Goal: Task Accomplishment & Management: Manage account settings

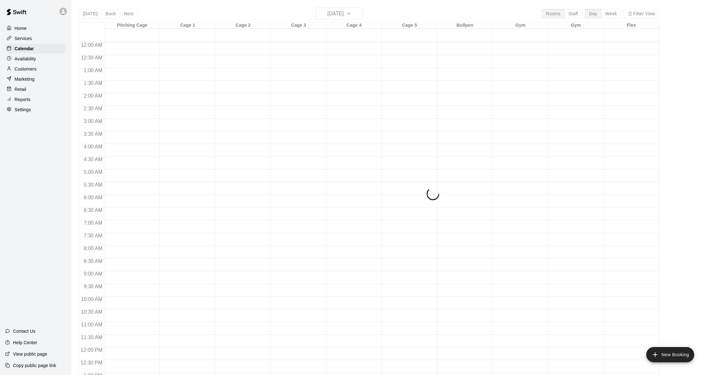
scroll to position [251, 0]
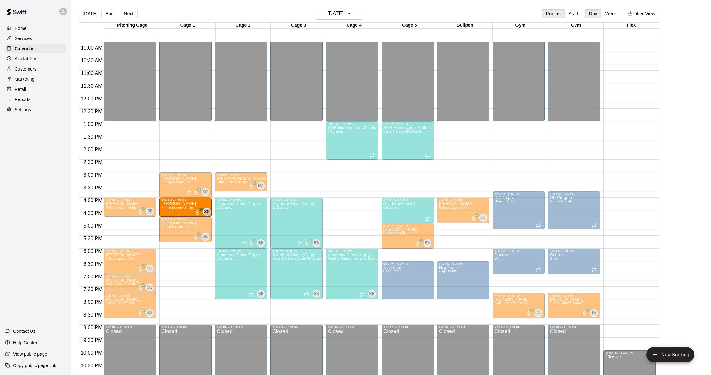
drag, startPoint x: 341, startPoint y: 210, endPoint x: 186, endPoint y: 213, distance: 155.0
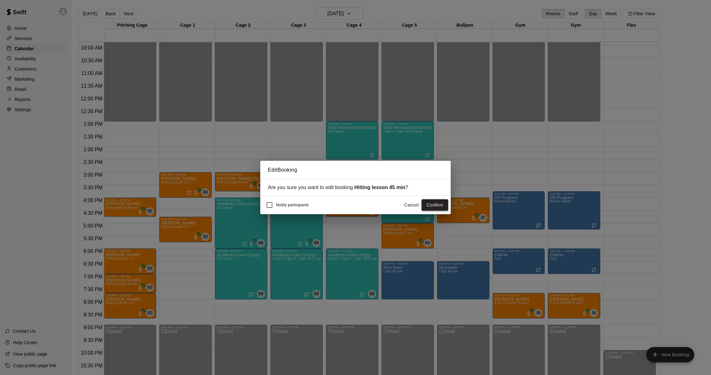
click at [434, 207] on button "Confirm" at bounding box center [435, 205] width 27 height 12
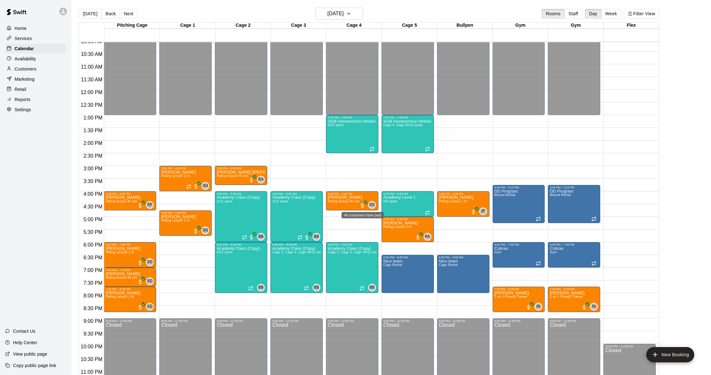
scroll to position [260, 0]
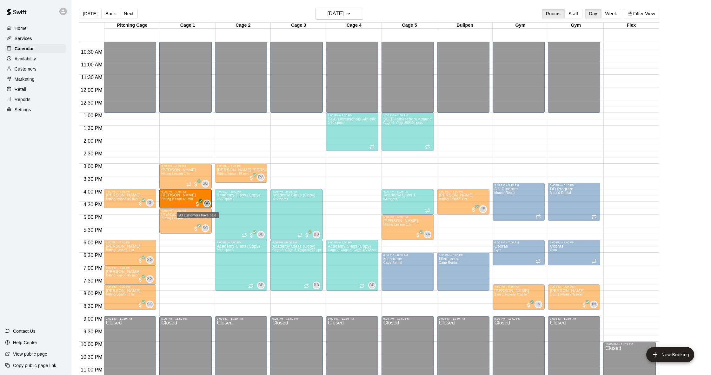
drag, startPoint x: 360, startPoint y: 205, endPoint x: 196, endPoint y: 206, distance: 164.1
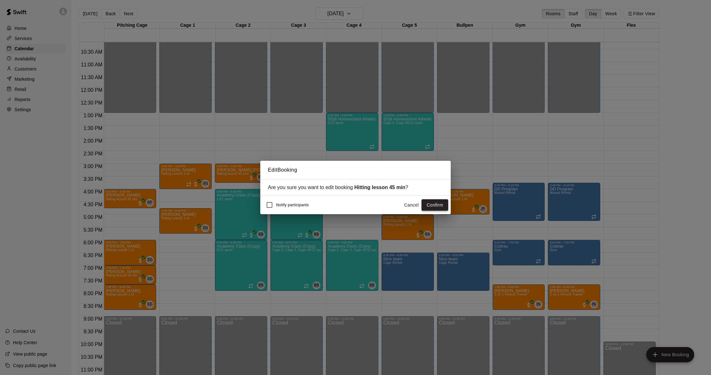
click at [427, 199] on button "Confirm" at bounding box center [435, 205] width 27 height 12
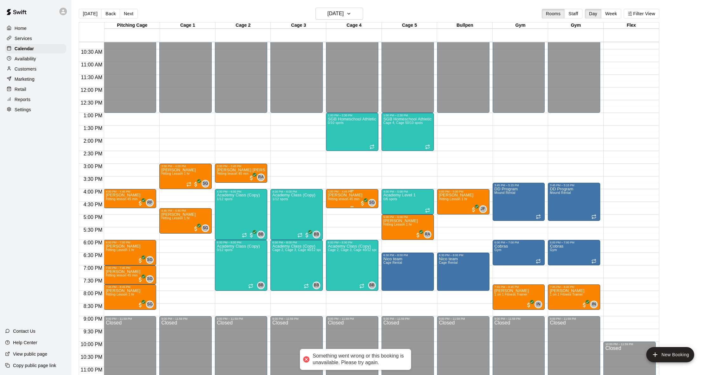
click at [341, 195] on p "[PERSON_NAME]" at bounding box center [345, 195] width 35 height 0
click at [336, 201] on icon "edit" at bounding box center [335, 202] width 8 height 8
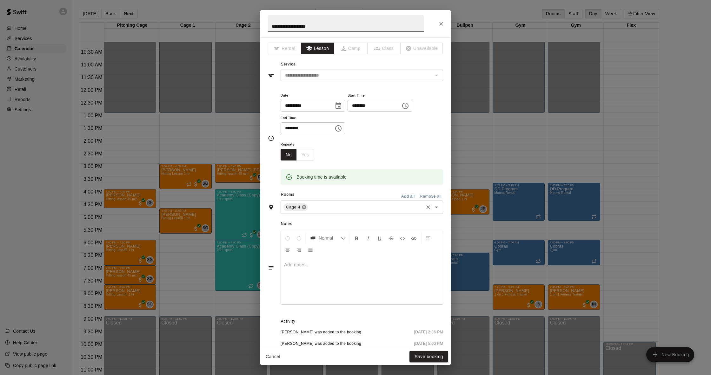
click at [303, 205] on icon at bounding box center [304, 207] width 4 height 4
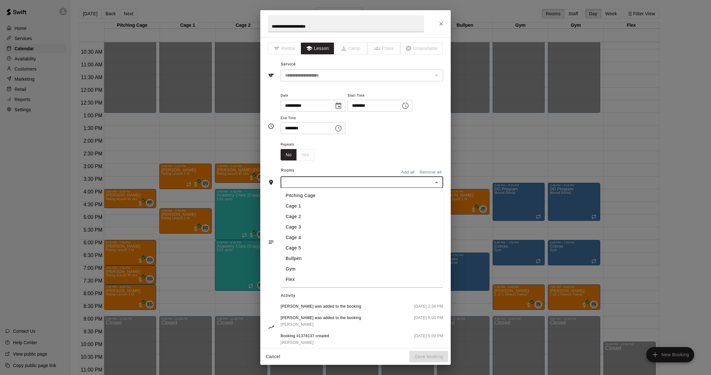
click at [317, 184] on input "text" at bounding box center [357, 182] width 148 height 8
click at [311, 203] on li "Cage 1" at bounding box center [362, 206] width 163 height 10
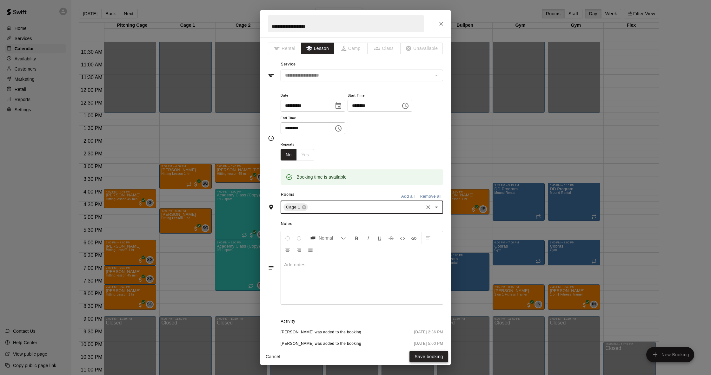
click at [424, 353] on button "Save booking" at bounding box center [429, 357] width 39 height 12
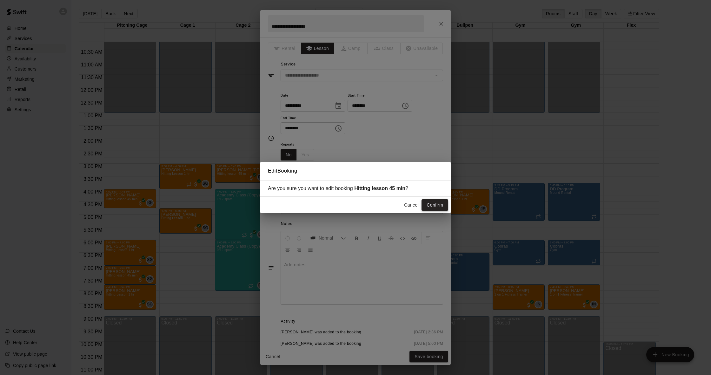
click at [429, 207] on button "Confirm" at bounding box center [435, 205] width 27 height 12
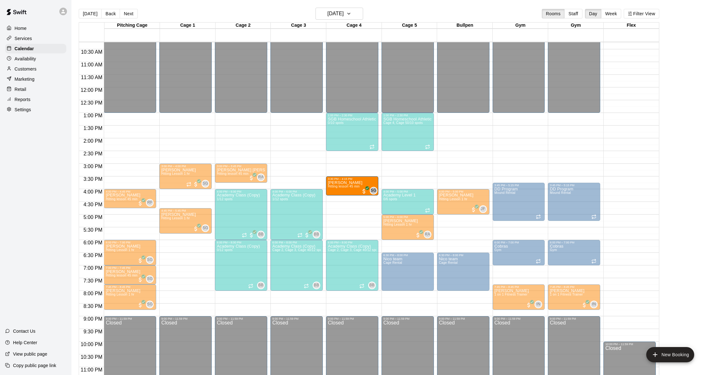
drag, startPoint x: 342, startPoint y: 192, endPoint x: 342, endPoint y: 180, distance: 12.1
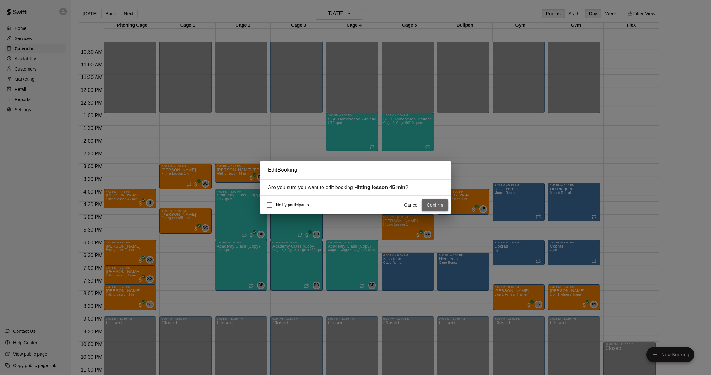
click at [441, 206] on button "Confirm" at bounding box center [435, 205] width 27 height 12
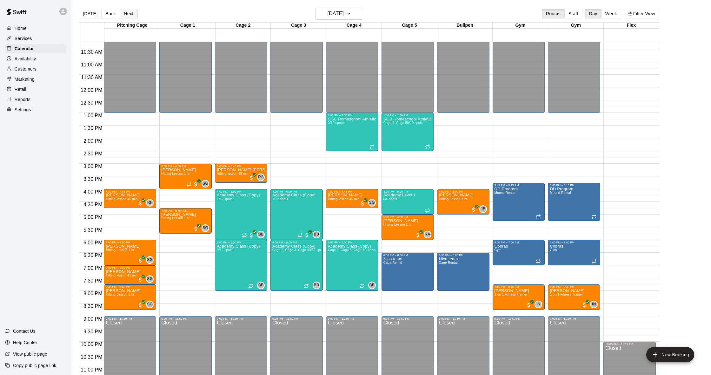
scroll to position [0, 0]
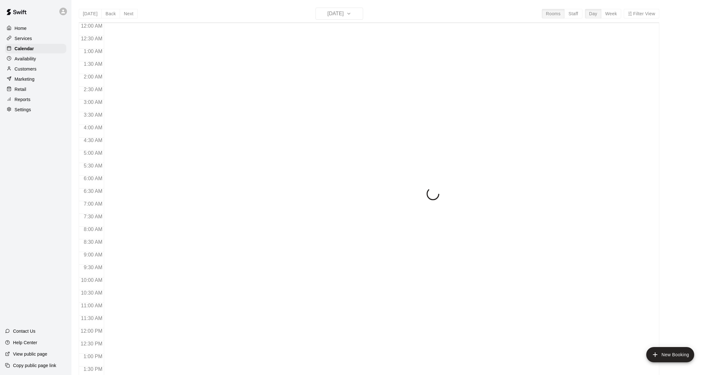
scroll to position [251, 0]
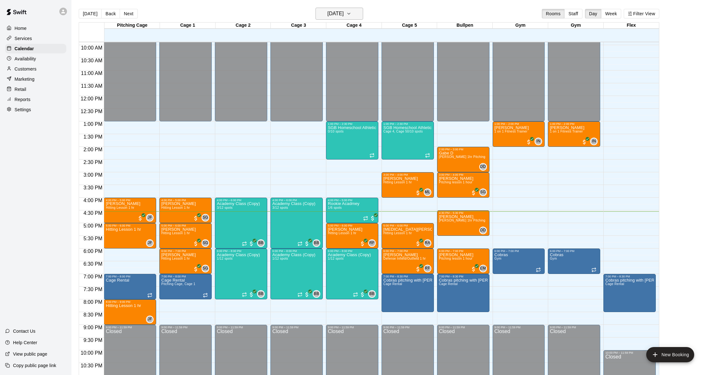
click at [328, 13] on h6 "[DATE]" at bounding box center [336, 13] width 16 height 9
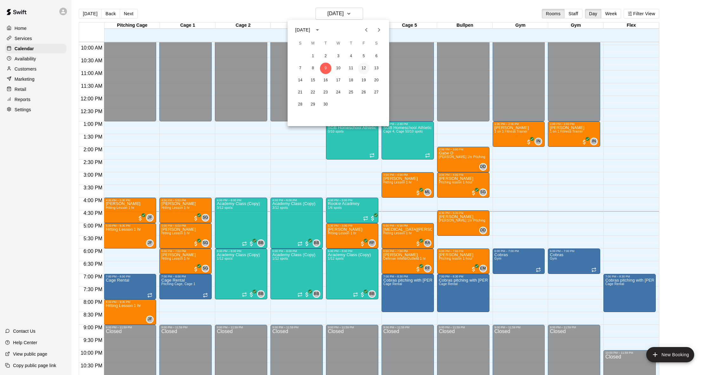
click at [362, 68] on button "12" at bounding box center [363, 68] width 11 height 11
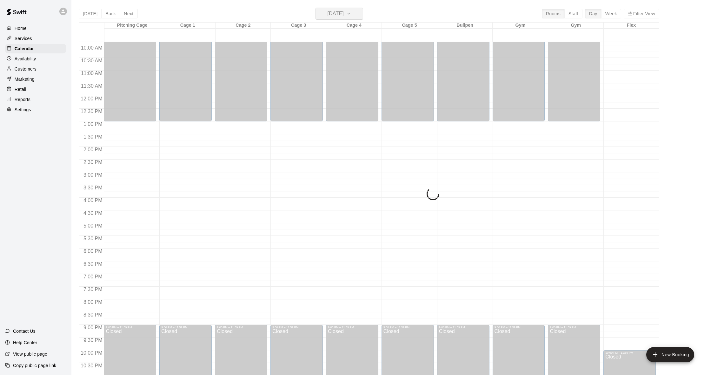
scroll to position [0, 0]
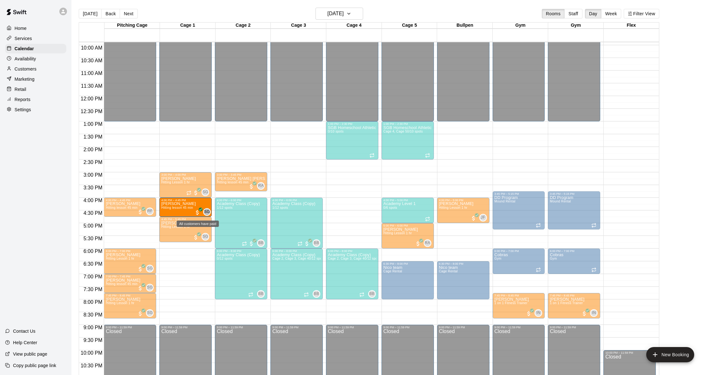
drag, startPoint x: 352, startPoint y: 211, endPoint x: 197, endPoint y: 214, distance: 155.0
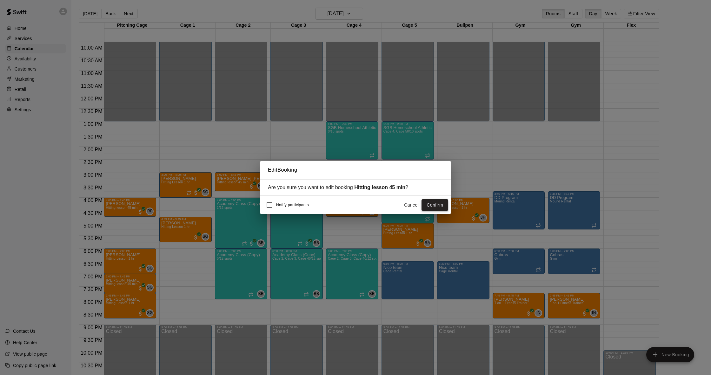
click at [444, 206] on button "Confirm" at bounding box center [435, 205] width 27 height 12
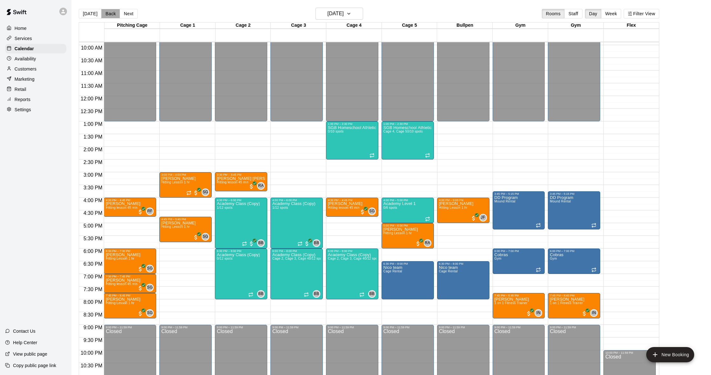
click at [113, 12] on button "Back" at bounding box center [110, 14] width 19 height 10
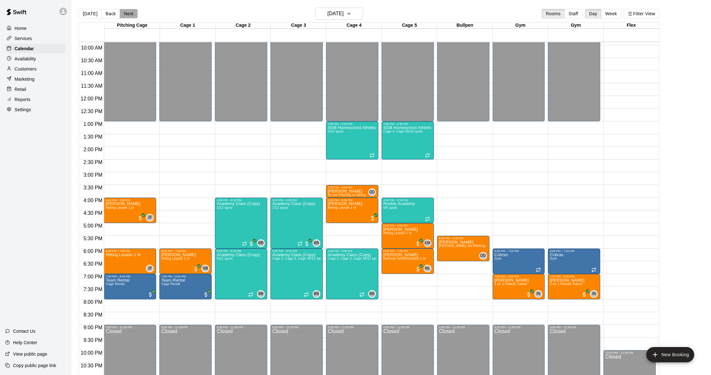
click at [125, 16] on button "Next" at bounding box center [129, 14] width 18 height 10
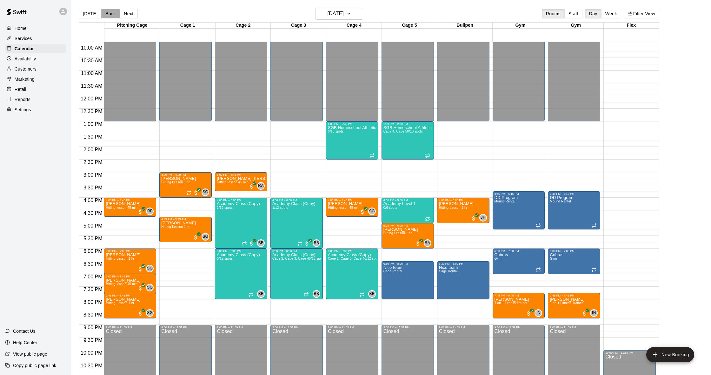
click at [113, 13] on button "Back" at bounding box center [110, 14] width 19 height 10
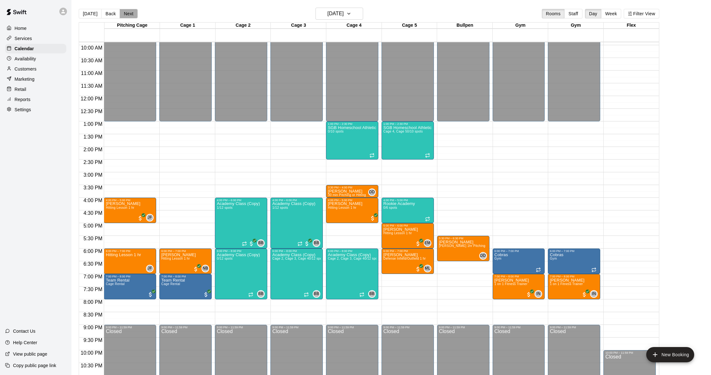
click at [132, 14] on button "Next" at bounding box center [129, 14] width 18 height 10
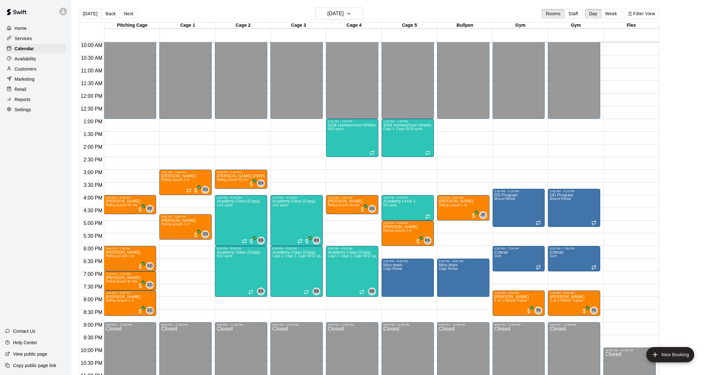
scroll to position [253, 0]
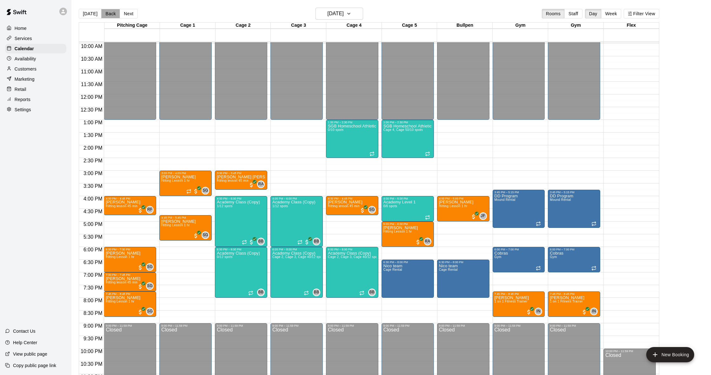
click at [108, 13] on button "Back" at bounding box center [110, 14] width 19 height 10
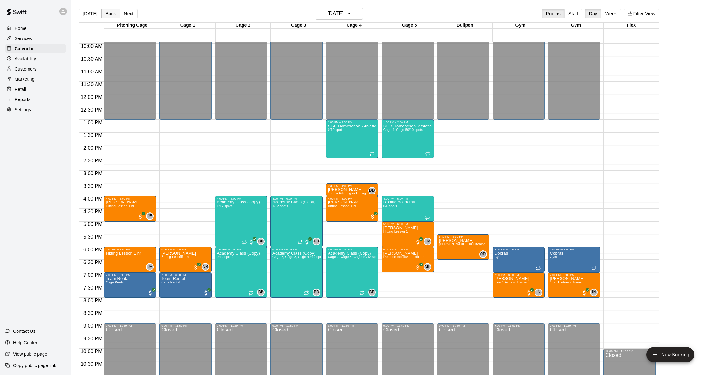
click at [108, 13] on button "Back" at bounding box center [110, 14] width 19 height 10
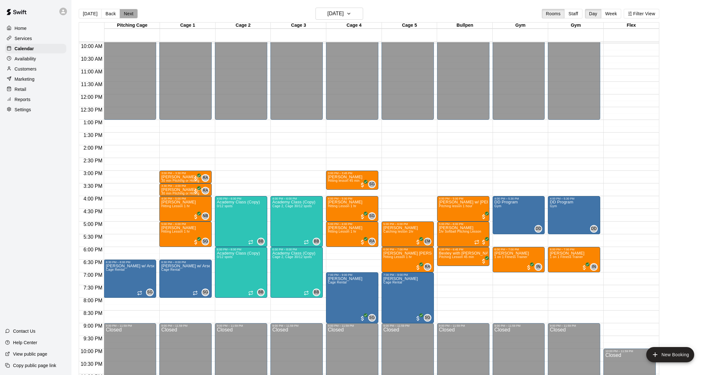
click at [127, 14] on button "Next" at bounding box center [129, 14] width 18 height 10
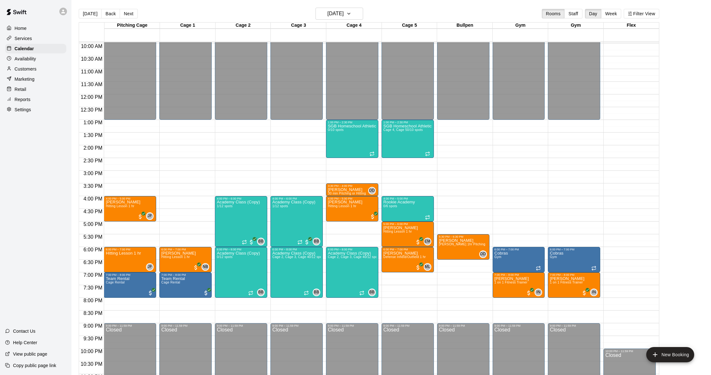
click at [29, 66] on p "Customers" at bounding box center [26, 69] width 22 height 6
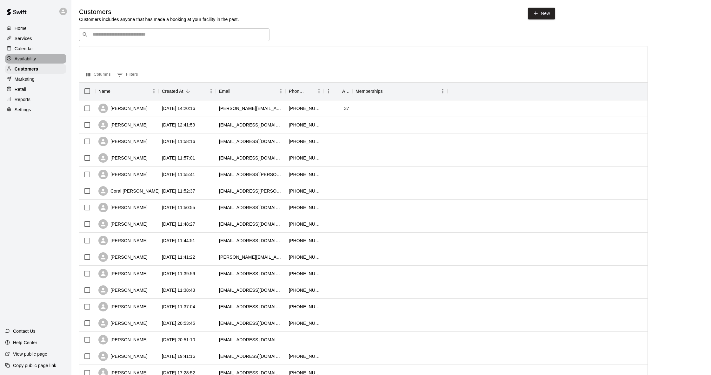
click at [31, 60] on p "Availability" at bounding box center [26, 59] width 22 height 6
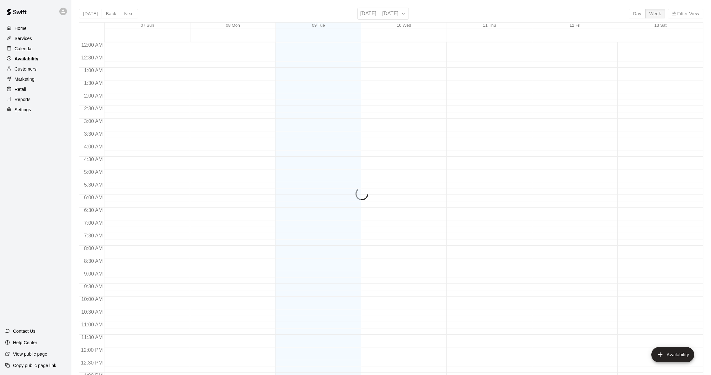
scroll to position [270, 0]
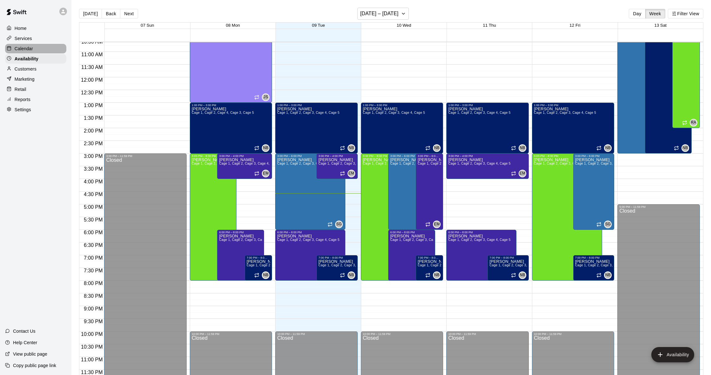
click at [30, 48] on p "Calendar" at bounding box center [24, 48] width 18 height 6
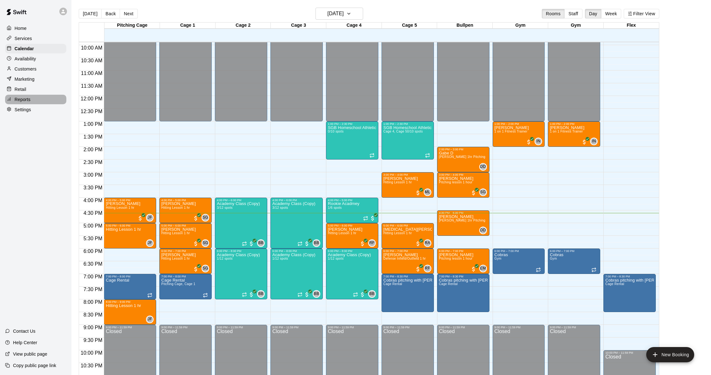
click at [26, 95] on div "Reports" at bounding box center [35, 100] width 61 height 10
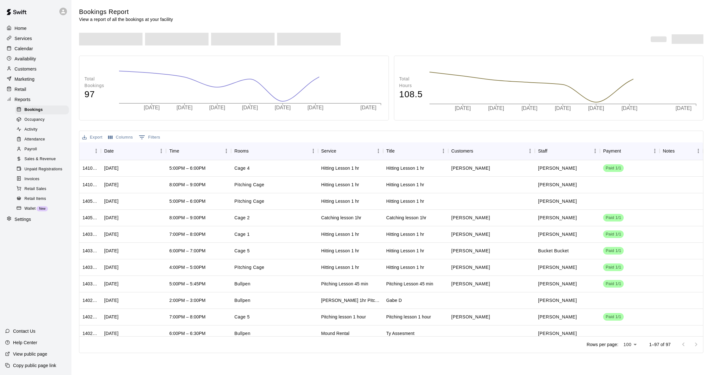
click at [50, 156] on span "Sales & Revenue" at bounding box center [39, 159] width 31 height 6
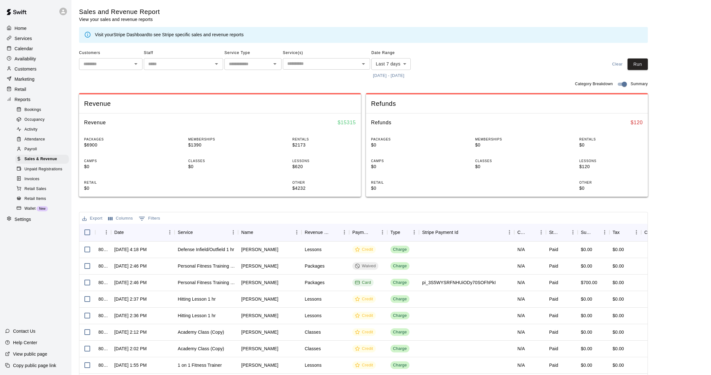
click at [392, 66] on body "Home Services Calendar Availability Customers Marketing Retail Reports Bookings…" at bounding box center [355, 218] width 711 height 437
click at [395, 138] on li "Custom" at bounding box center [390, 139] width 39 height 10
type input "******"
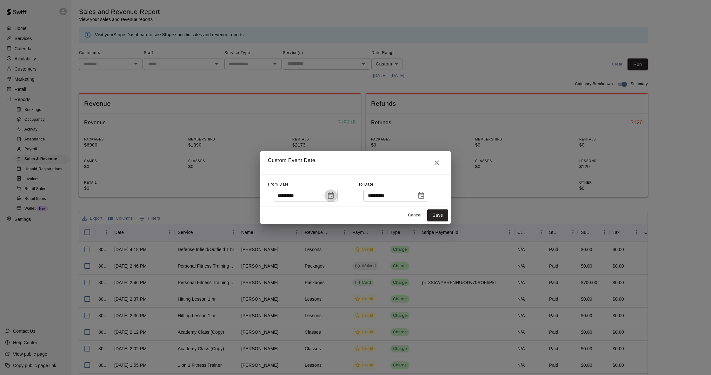
click at [335, 195] on icon "Choose date, selected date is Sep 2, 2025" at bounding box center [331, 196] width 8 height 8
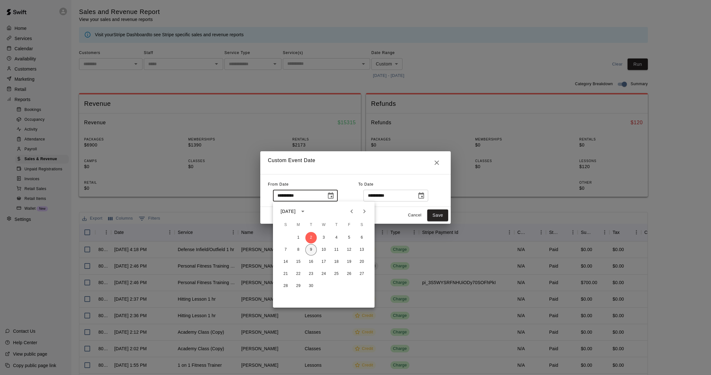
click at [313, 247] on button "9" at bounding box center [310, 249] width 11 height 11
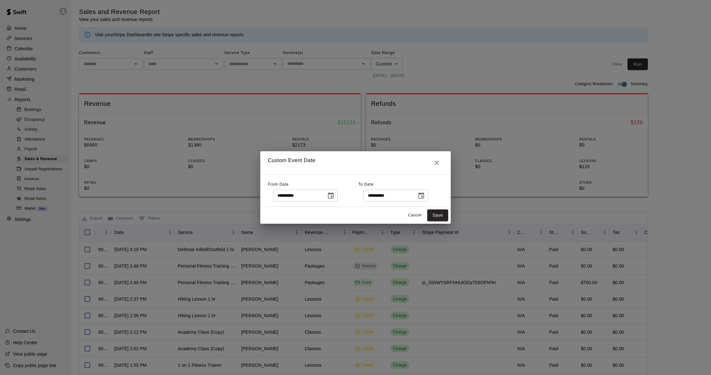
type input "**********"
click at [437, 215] on button "Save" at bounding box center [437, 215] width 21 height 12
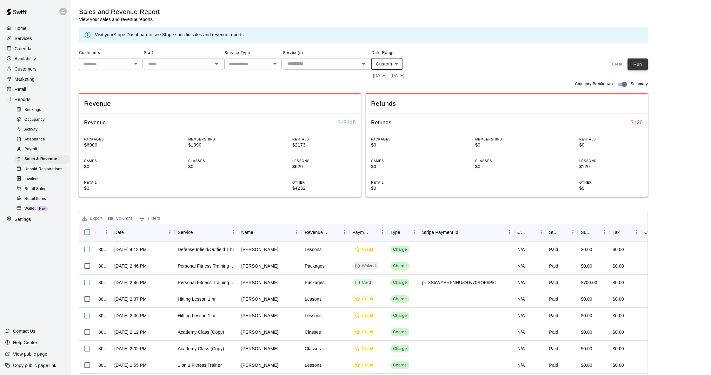
click at [638, 62] on button "Run" at bounding box center [638, 64] width 20 height 12
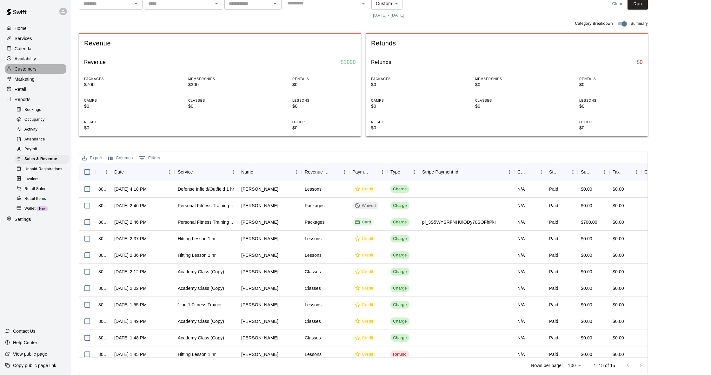
click at [29, 66] on p "Customers" at bounding box center [26, 69] width 22 height 6
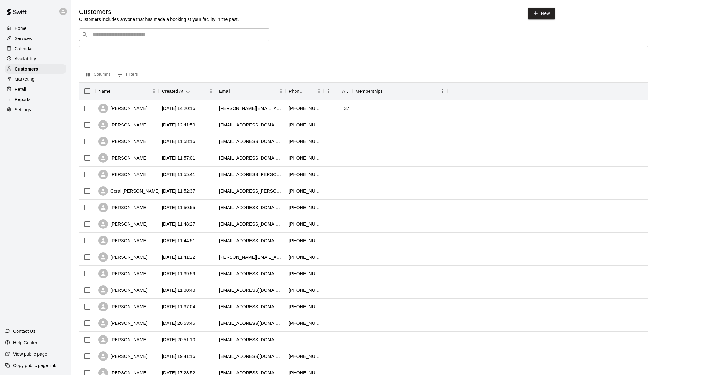
click at [27, 44] on div "Calendar" at bounding box center [35, 49] width 61 height 10
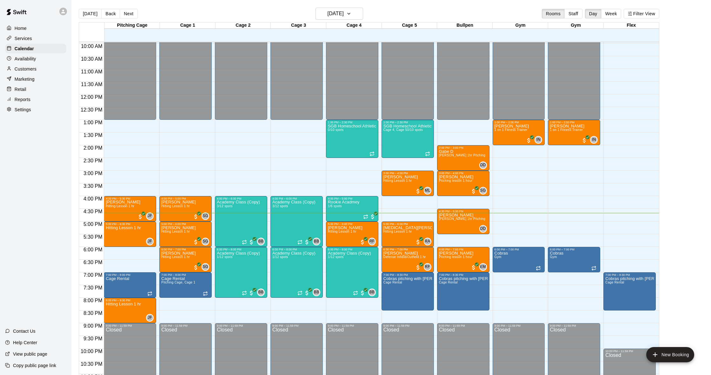
scroll to position [252, 0]
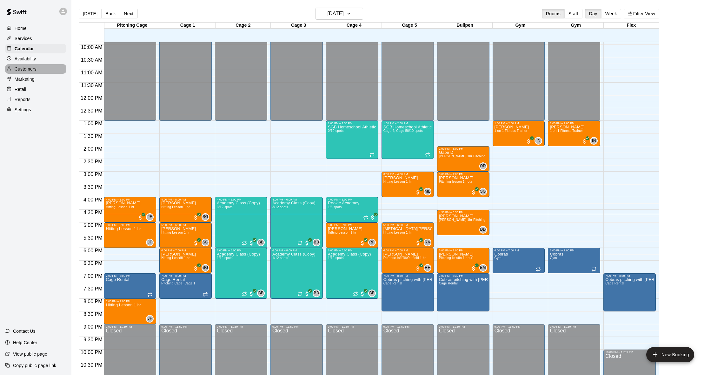
click at [23, 70] on p "Customers" at bounding box center [26, 69] width 22 height 6
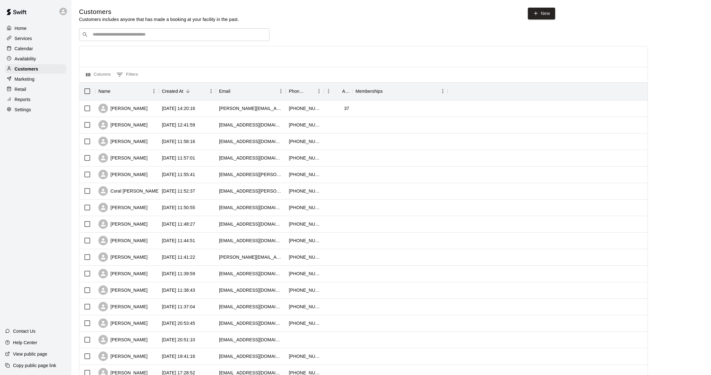
click at [26, 50] on p "Calendar" at bounding box center [24, 48] width 18 height 6
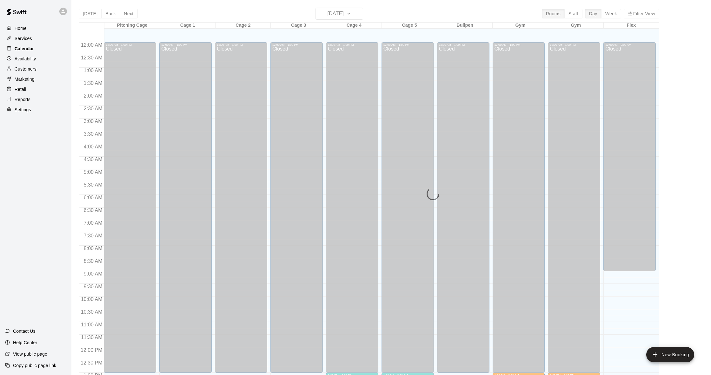
scroll to position [251, 0]
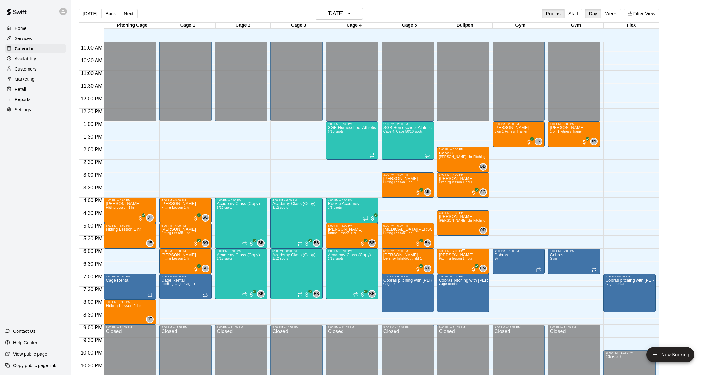
click at [452, 252] on div "6:00 PM – 7:00 PM" at bounding box center [463, 250] width 49 height 3
click at [450, 270] on button "edit" at bounding box center [445, 271] width 13 height 12
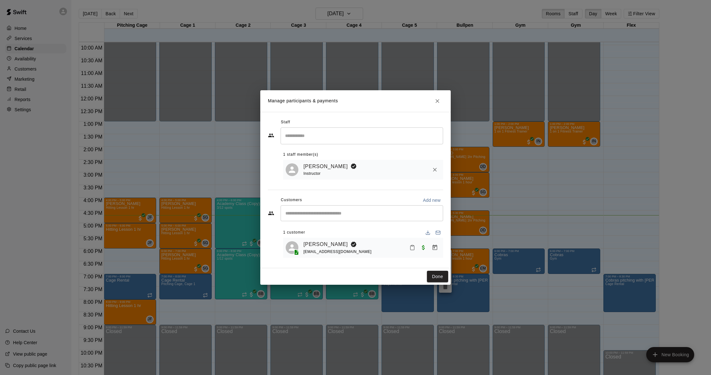
click at [438, 102] on icon "Close" at bounding box center [437, 101] width 6 height 6
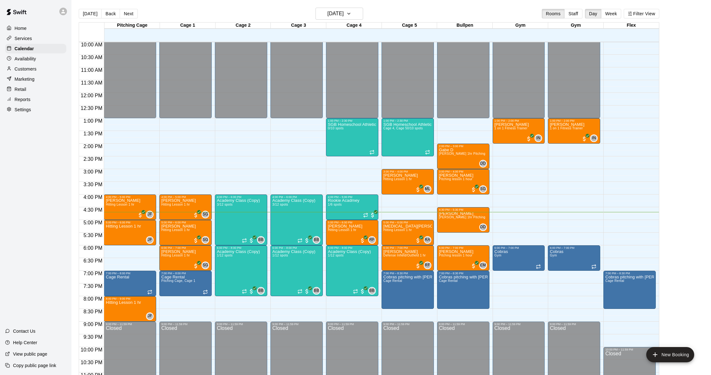
scroll to position [0, 0]
click at [31, 68] on p "Customers" at bounding box center [26, 69] width 22 height 6
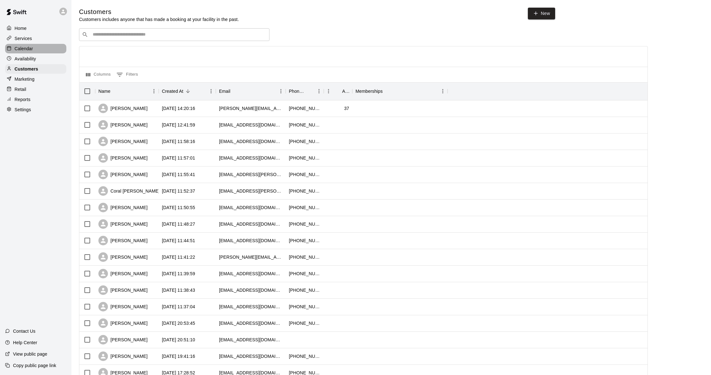
click at [31, 51] on p "Calendar" at bounding box center [24, 48] width 18 height 6
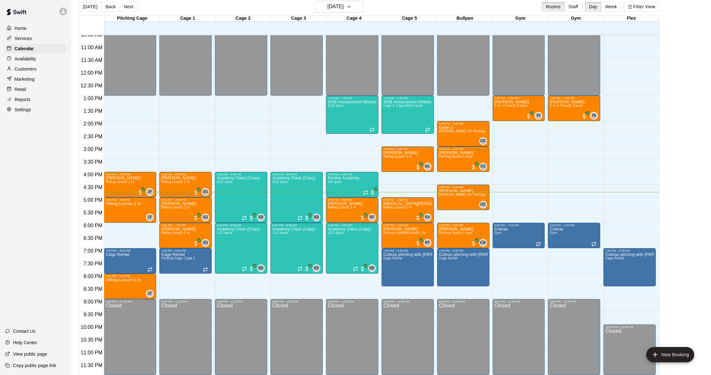
scroll to position [9, 0]
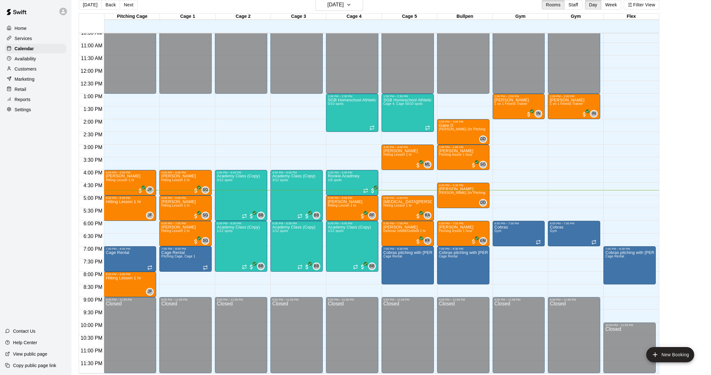
click at [26, 71] on p "Customers" at bounding box center [26, 69] width 22 height 6
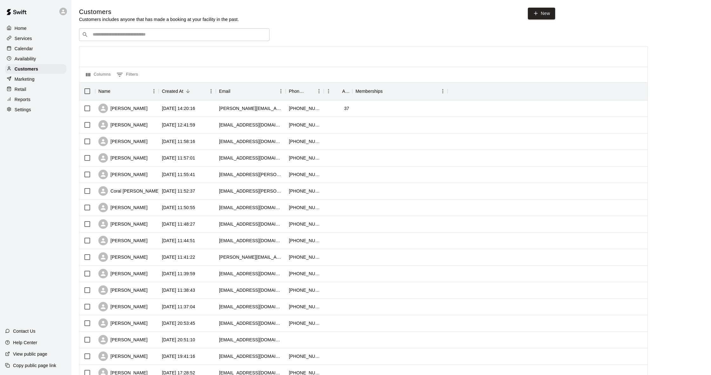
click at [41, 50] on div "Calendar" at bounding box center [35, 49] width 61 height 10
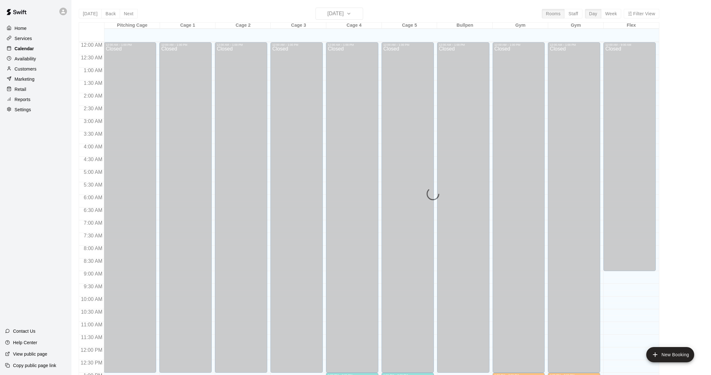
scroll to position [251, 0]
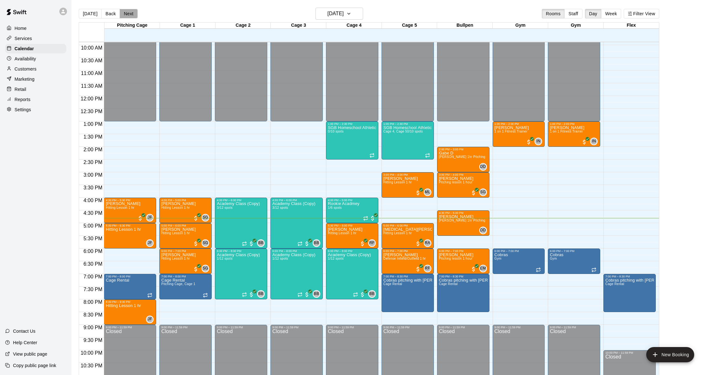
click at [133, 12] on button "Next" at bounding box center [129, 14] width 18 height 10
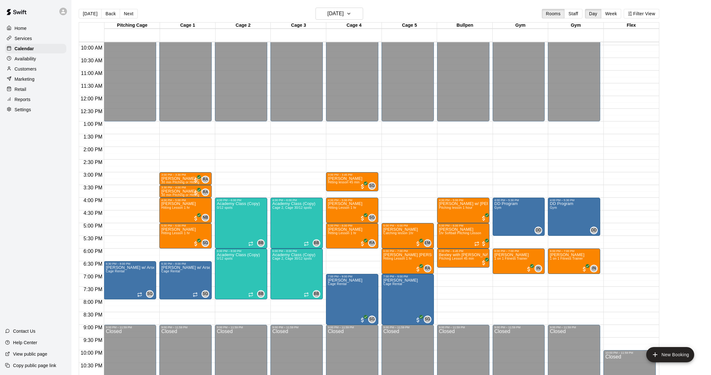
click at [34, 66] on p "Customers" at bounding box center [26, 69] width 22 height 6
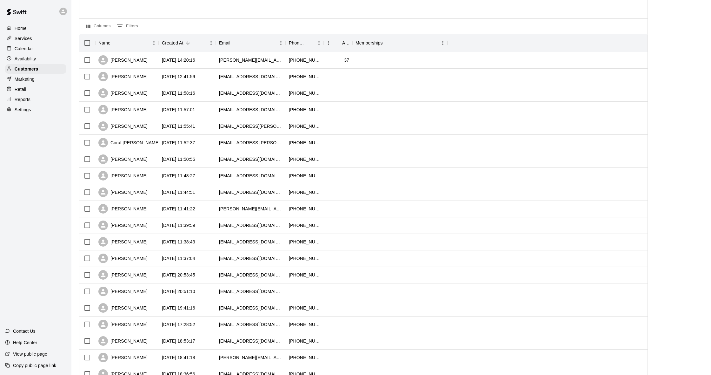
scroll to position [48, 0]
click at [26, 50] on p "Calendar" at bounding box center [24, 48] width 18 height 6
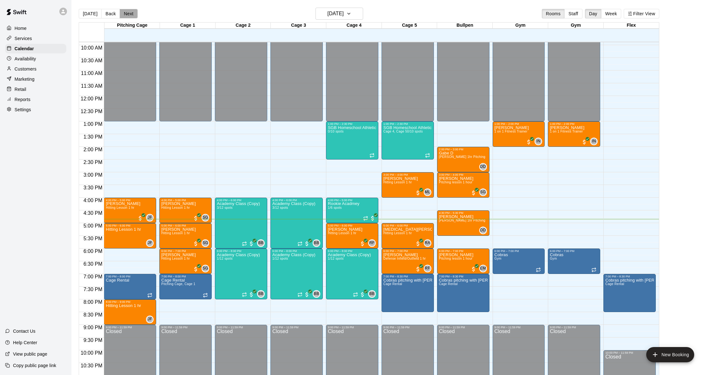
click at [127, 14] on button "Next" at bounding box center [129, 14] width 18 height 10
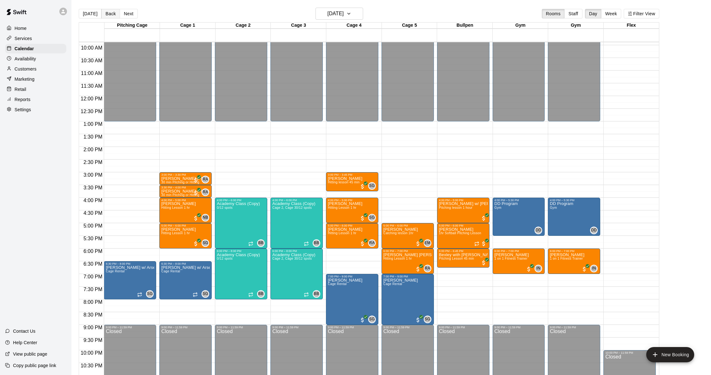
click at [107, 13] on button "Back" at bounding box center [110, 14] width 19 height 10
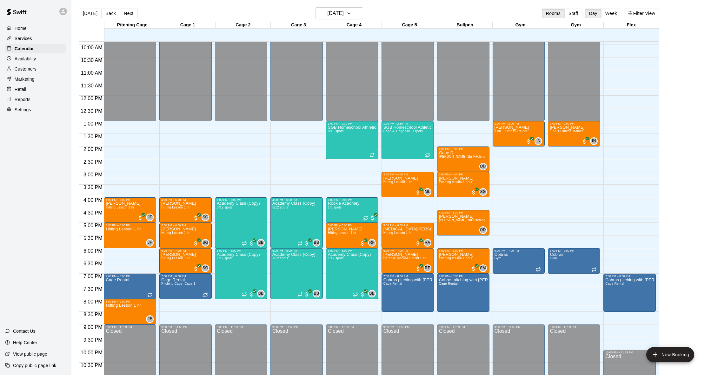
scroll to position [1, 0]
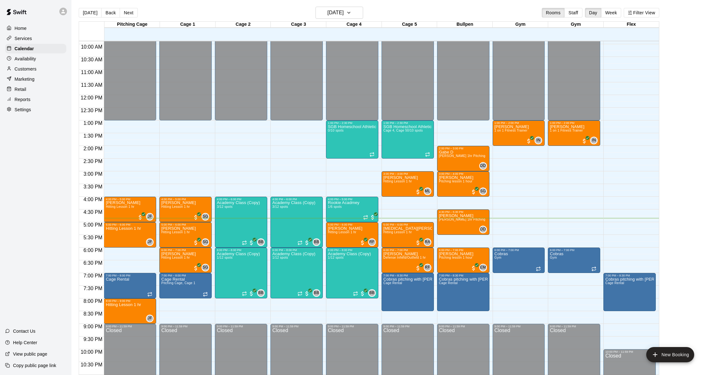
click at [30, 68] on p "Customers" at bounding box center [26, 69] width 22 height 6
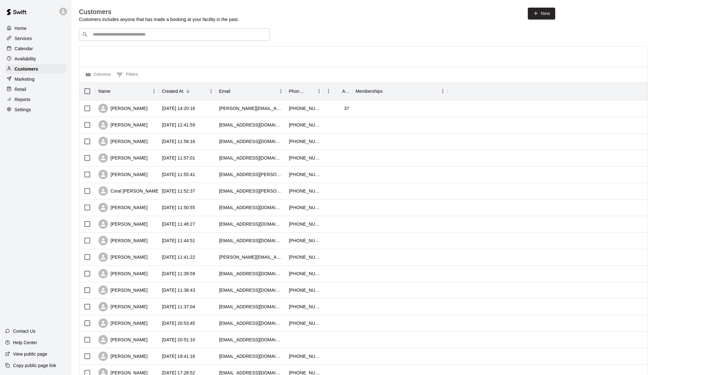
click at [37, 49] on div "Calendar" at bounding box center [35, 49] width 61 height 10
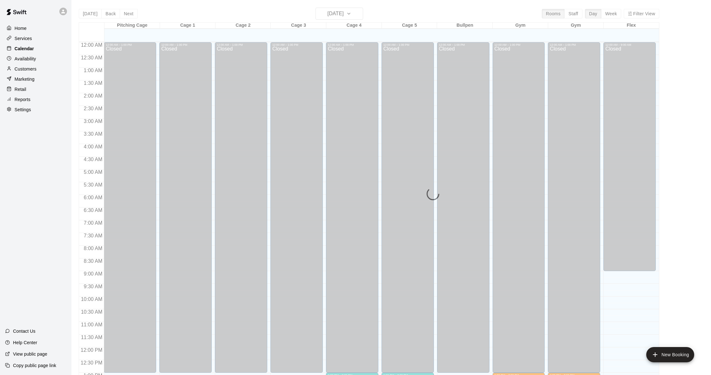
scroll to position [251, 0]
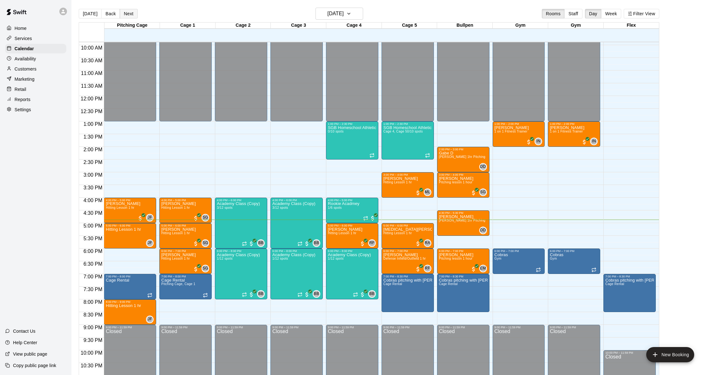
click at [124, 11] on button "Next" at bounding box center [129, 14] width 18 height 10
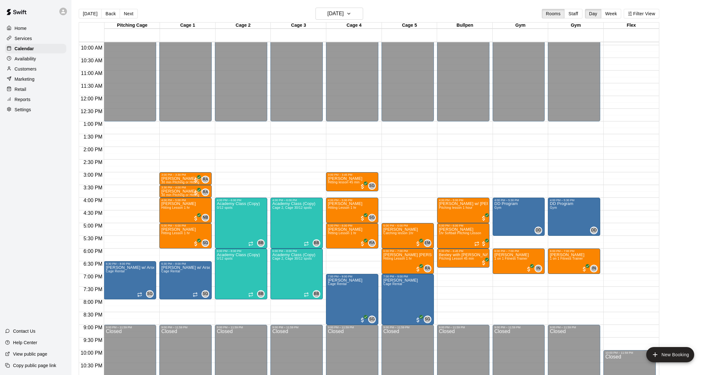
scroll to position [0, 0]
click at [107, 12] on button "Back" at bounding box center [110, 14] width 19 height 10
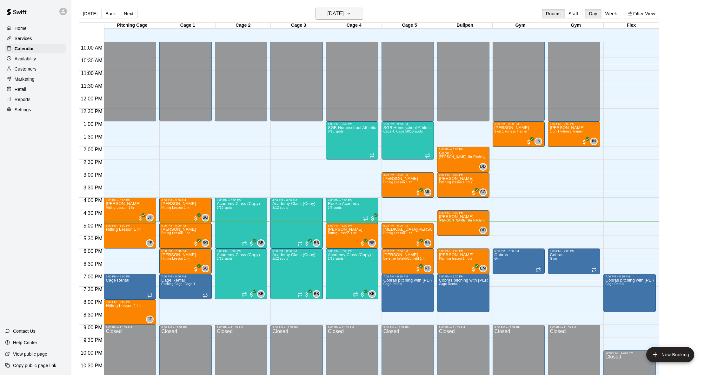
click at [333, 10] on h6 "[DATE]" at bounding box center [336, 13] width 16 height 9
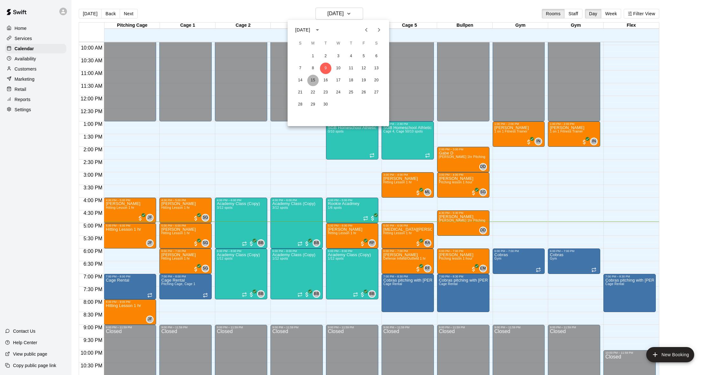
click at [314, 82] on button "15" at bounding box center [312, 80] width 11 height 11
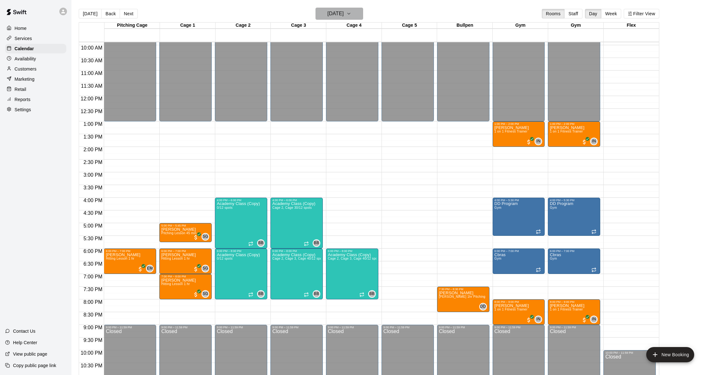
click at [328, 11] on h6 "[DATE]" at bounding box center [336, 13] width 16 height 9
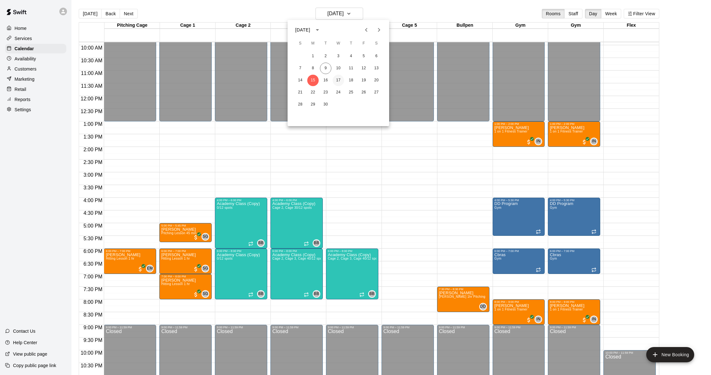
click at [339, 81] on button "17" at bounding box center [338, 80] width 11 height 11
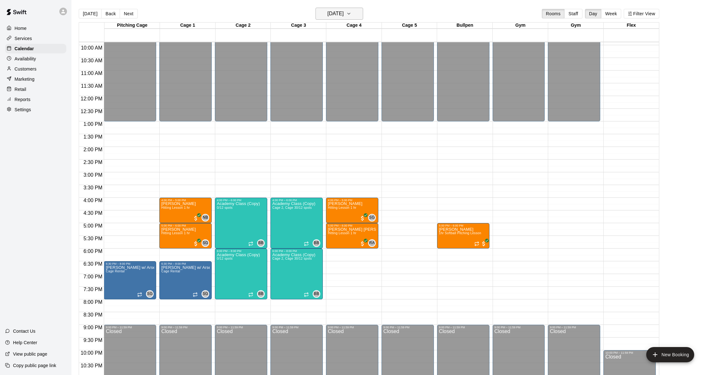
click at [344, 15] on h6 "[DATE]" at bounding box center [336, 13] width 16 height 9
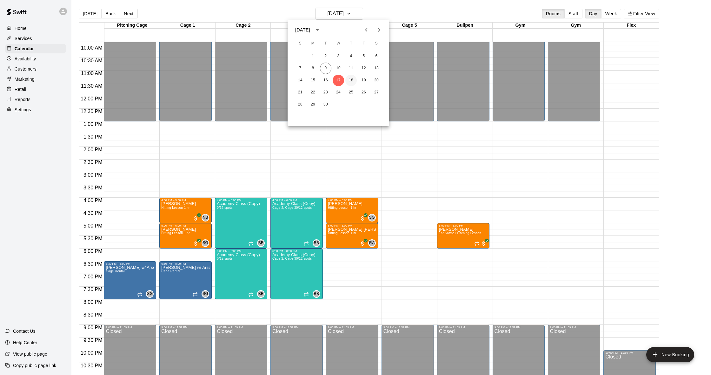
click at [353, 79] on button "18" at bounding box center [350, 80] width 11 height 11
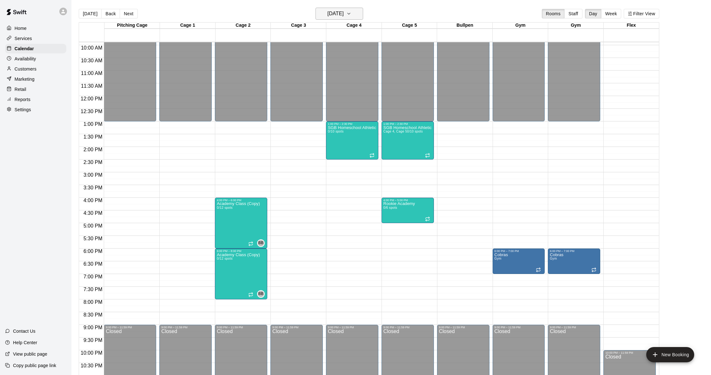
click at [344, 12] on h6 "[DATE]" at bounding box center [336, 13] width 16 height 9
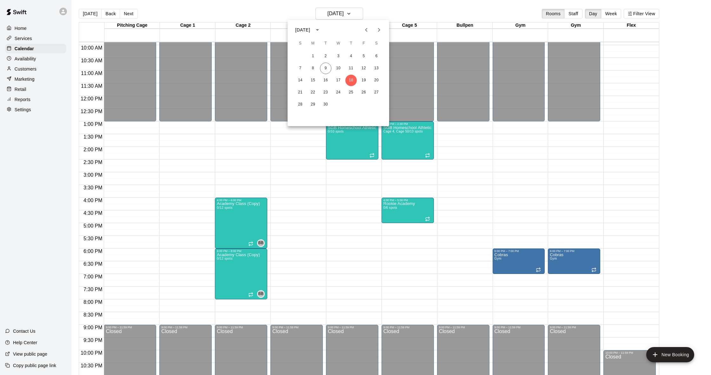
click at [231, 219] on div at bounding box center [355, 187] width 711 height 375
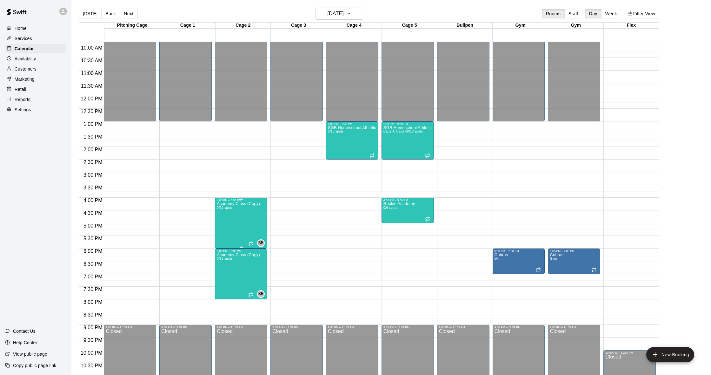
click at [226, 208] on icon "edit" at bounding box center [224, 209] width 8 height 8
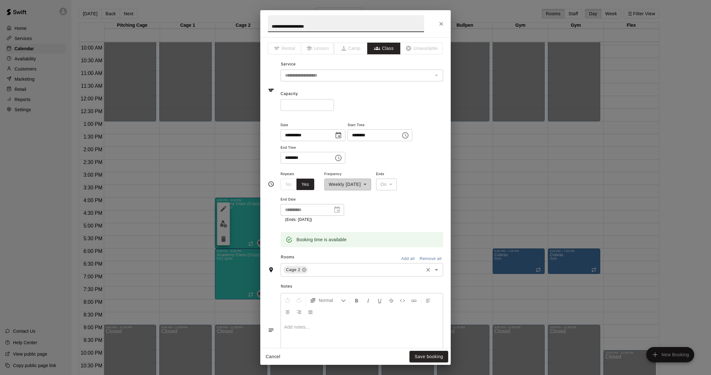
click at [339, 271] on input "text" at bounding box center [366, 269] width 114 height 8
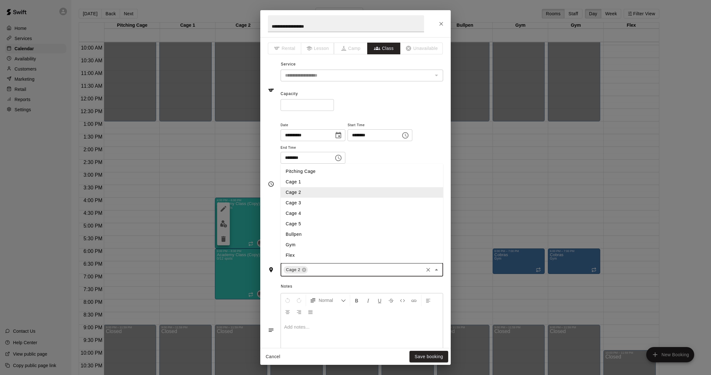
click at [303, 198] on li "Cage 3" at bounding box center [362, 202] width 163 height 10
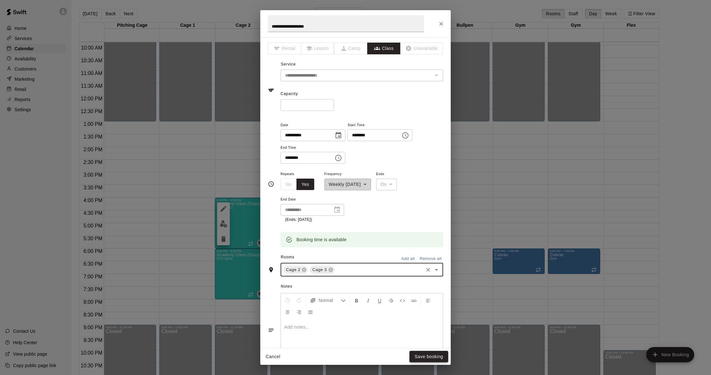
click at [429, 360] on button "Save booking" at bounding box center [429, 357] width 39 height 12
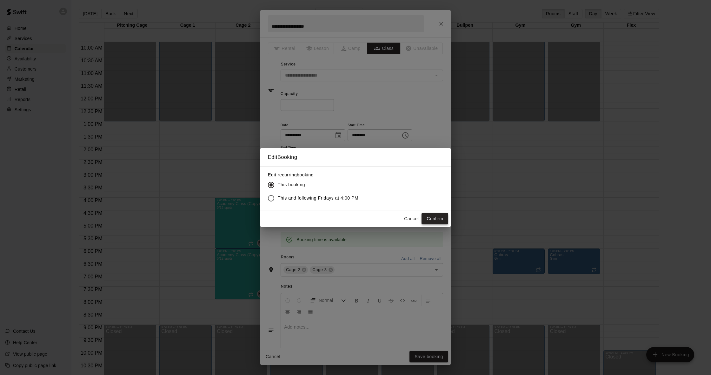
click at [429, 222] on button "Confirm" at bounding box center [435, 219] width 27 height 12
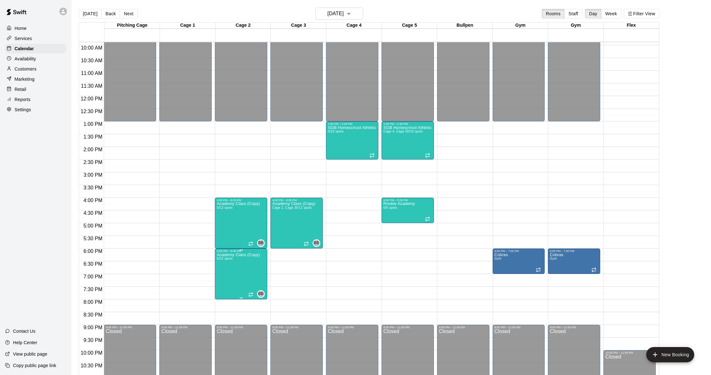
click at [227, 259] on icon "edit" at bounding box center [224, 260] width 8 height 8
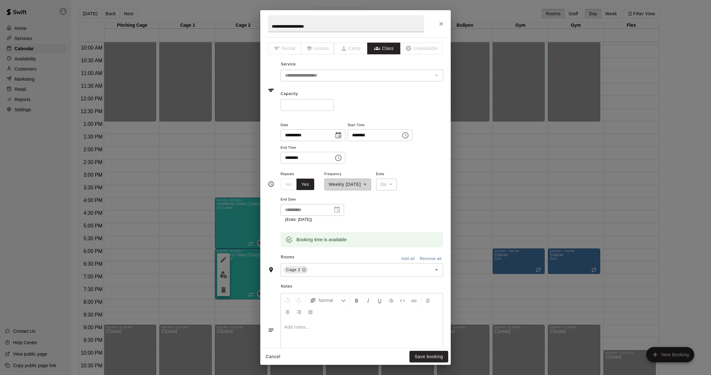
click at [218, 156] on div "**********" at bounding box center [355, 187] width 711 height 375
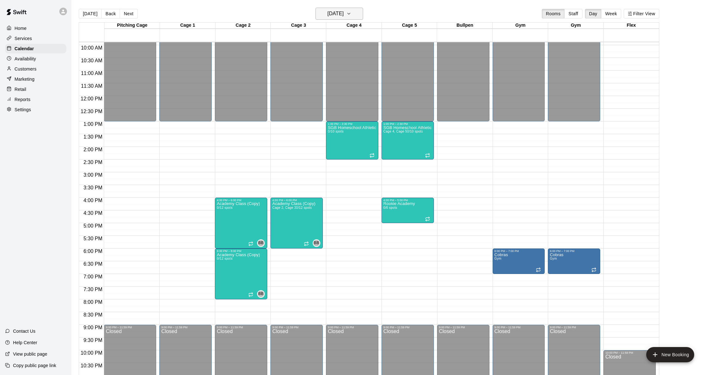
click at [328, 11] on h6 "[DATE]" at bounding box center [336, 13] width 16 height 9
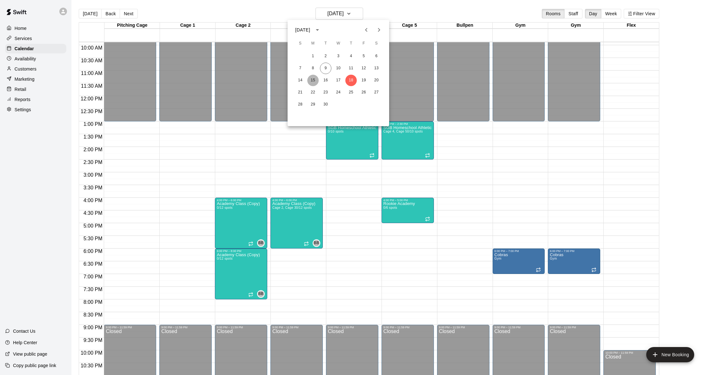
click at [314, 82] on button "15" at bounding box center [312, 80] width 11 height 11
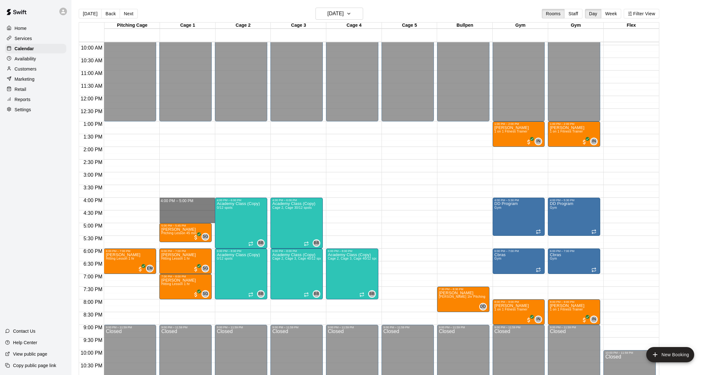
drag, startPoint x: 165, startPoint y: 199, endPoint x: 164, endPoint y: 220, distance: 21.6
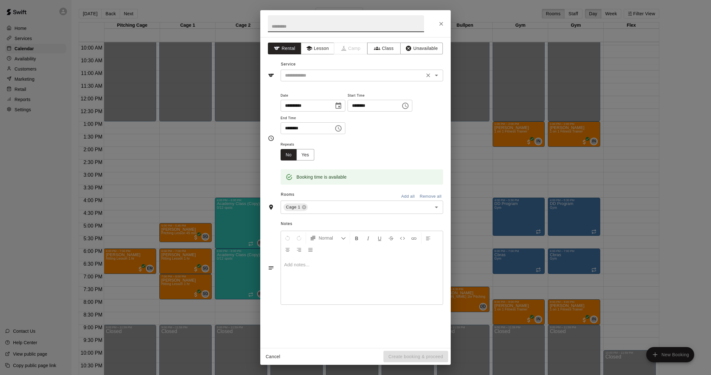
click at [321, 70] on div "​" at bounding box center [362, 76] width 163 height 12
click at [314, 50] on button "Lesson" at bounding box center [317, 49] width 33 height 12
click at [311, 76] on input "text" at bounding box center [353, 75] width 140 height 8
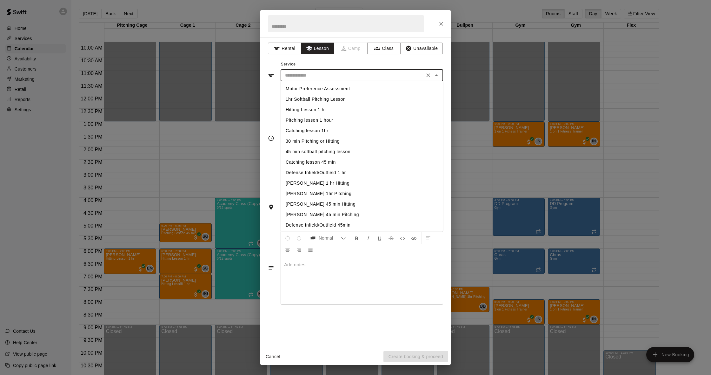
click at [311, 110] on li "Hitting Lesson 1 hr" at bounding box center [362, 109] width 163 height 10
type input "**********"
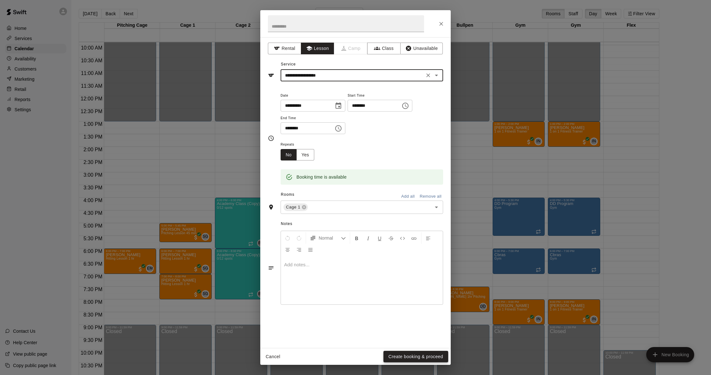
click at [417, 357] on button "Create booking & proceed" at bounding box center [416, 357] width 65 height 12
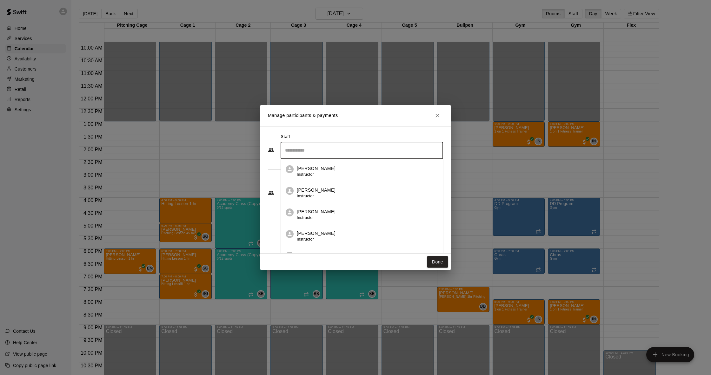
click at [331, 148] on input "Search staff" at bounding box center [362, 150] width 157 height 11
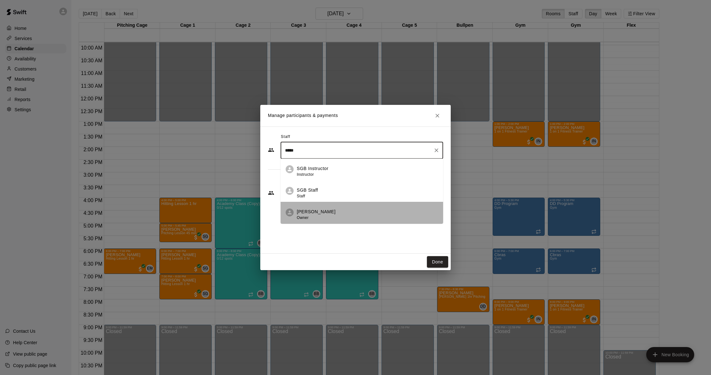
click at [331, 214] on div "[PERSON_NAME] Owner" at bounding box center [367, 214] width 141 height 12
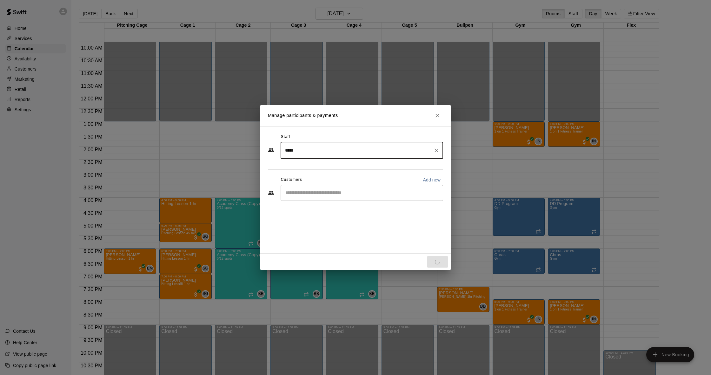
click at [327, 200] on div "​" at bounding box center [362, 193] width 163 height 16
type input "*****"
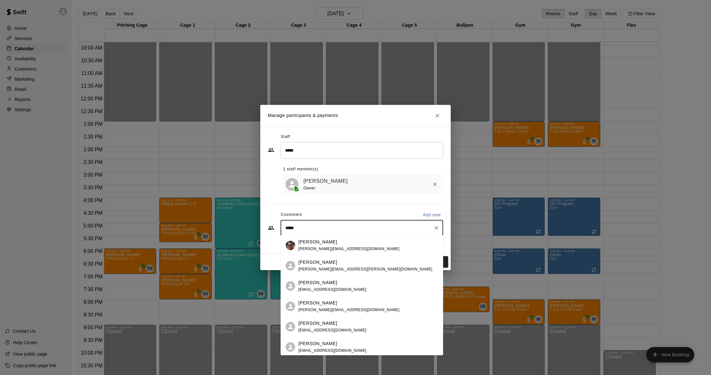
type input "******"
click at [336, 250] on span "[PERSON_NAME][EMAIL_ADDRESS][DOMAIN_NAME]" at bounding box center [348, 248] width 101 height 4
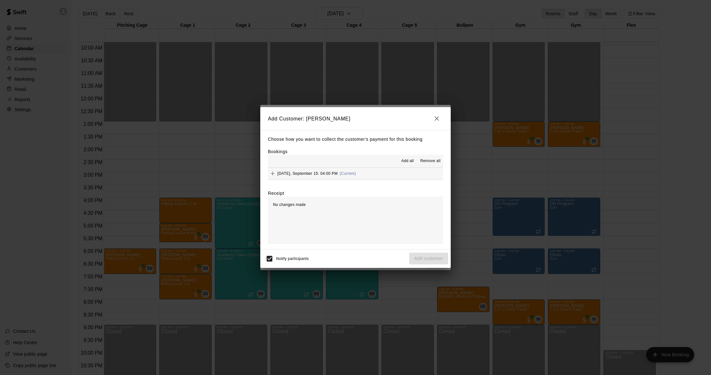
click at [374, 174] on button "[DATE], September 15: 04:00 PM (Current)" at bounding box center [355, 174] width 175 height 12
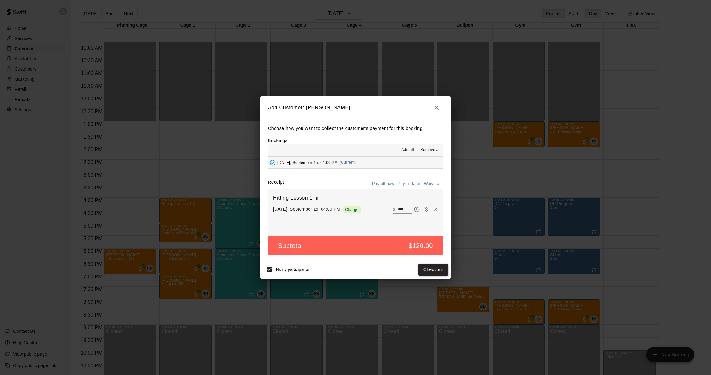
click at [426, 264] on button "Checkout" at bounding box center [433, 270] width 30 height 12
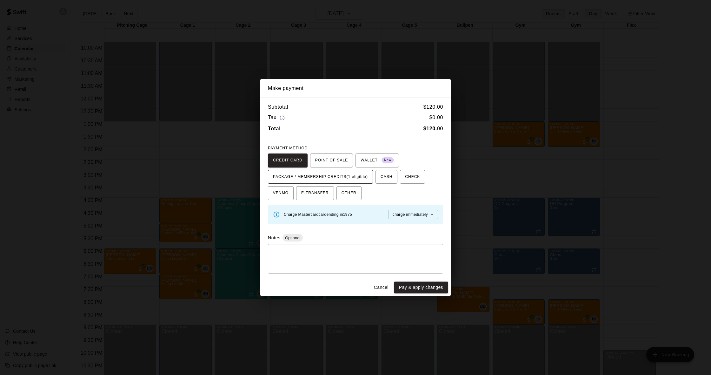
click at [336, 177] on span "PACKAGE / MEMBERSHIP CREDITS (1 eligible)" at bounding box center [320, 177] width 95 height 10
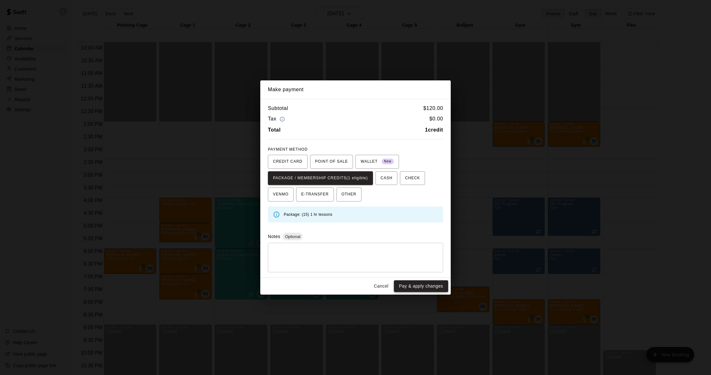
click at [411, 282] on button "Pay & apply changes" at bounding box center [421, 286] width 54 height 12
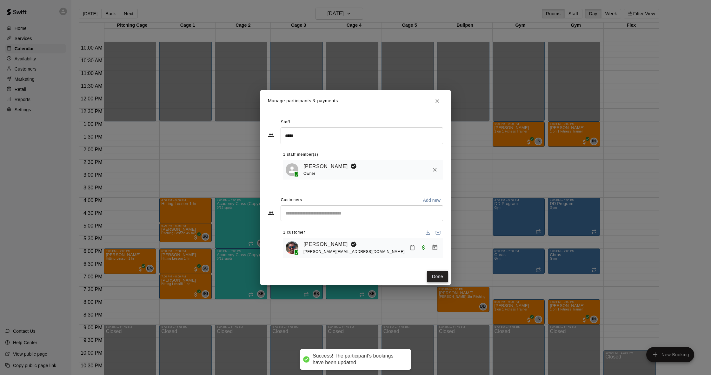
click at [431, 277] on button "Done" at bounding box center [437, 277] width 21 height 12
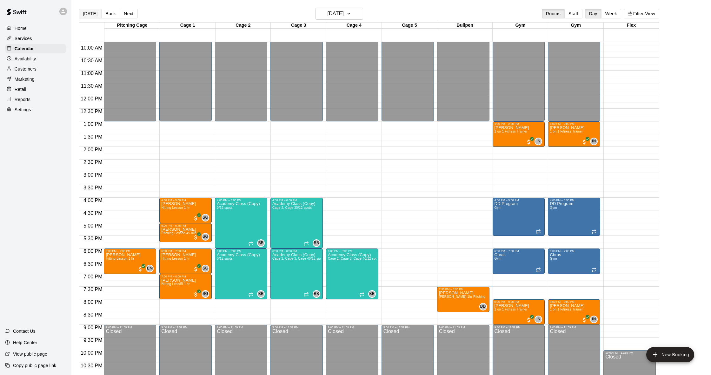
click at [84, 16] on button "[DATE]" at bounding box center [90, 14] width 23 height 10
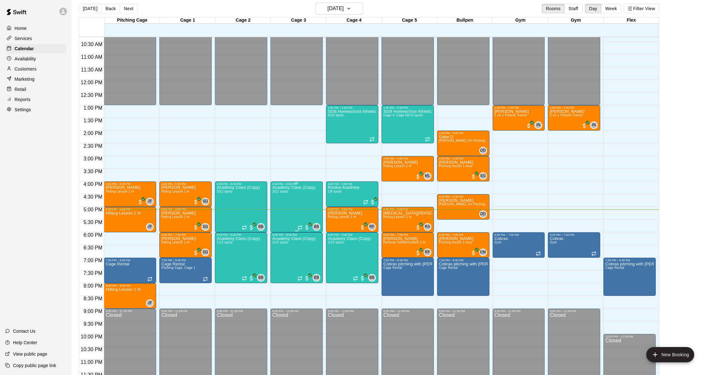
scroll to position [263, 0]
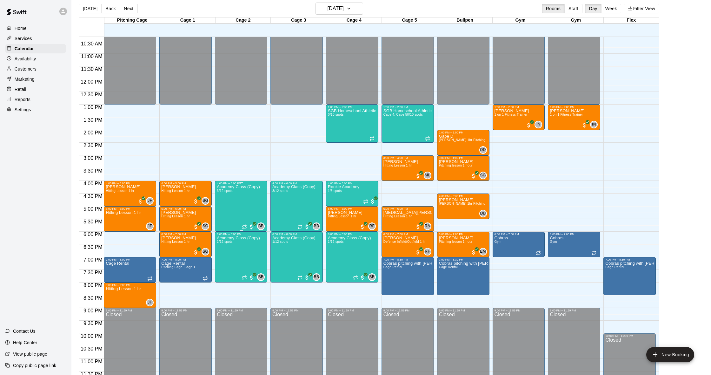
click at [232, 203] on div "Academy Class (Copy) 3/12 spots" at bounding box center [238, 372] width 43 height 375
click at [225, 211] on button "edit" at bounding box center [223, 207] width 13 height 12
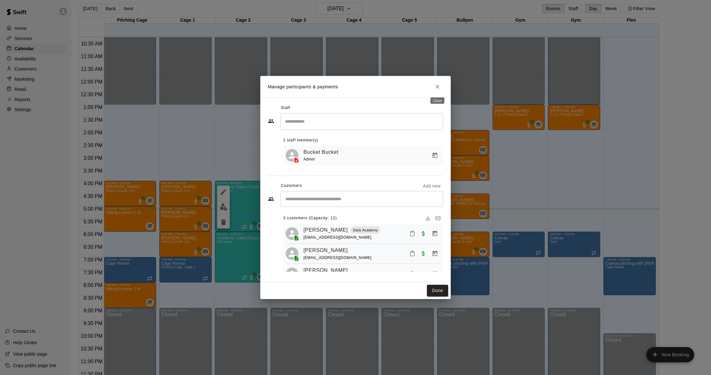
click at [436, 90] on button "Close" at bounding box center [437, 86] width 11 height 11
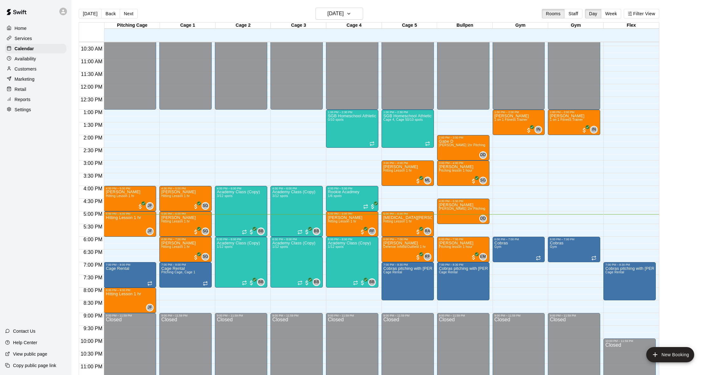
scroll to position [0, 0]
click at [234, 197] on div "Academy Class (Copy) 3/12 spots" at bounding box center [238, 377] width 43 height 375
click at [224, 210] on img "edit" at bounding box center [223, 211] width 7 height 7
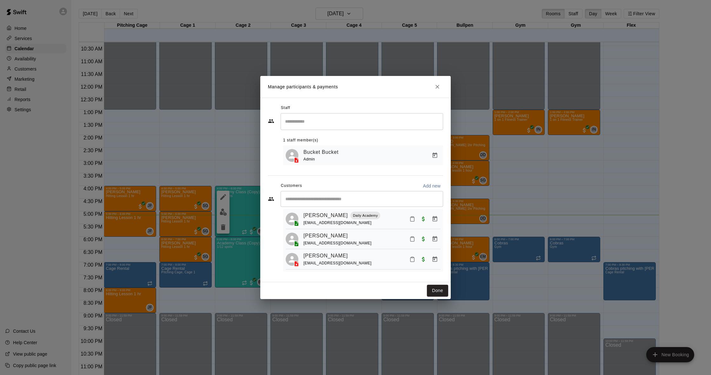
scroll to position [14, 0]
click at [437, 87] on icon "Close" at bounding box center [438, 87] width 4 height 4
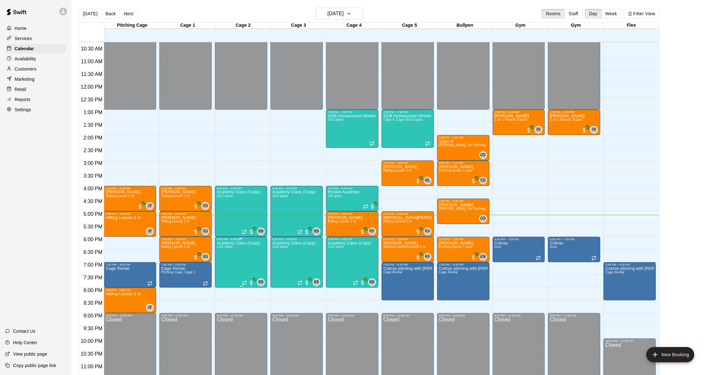
click at [222, 262] on img "edit" at bounding box center [223, 262] width 7 height 7
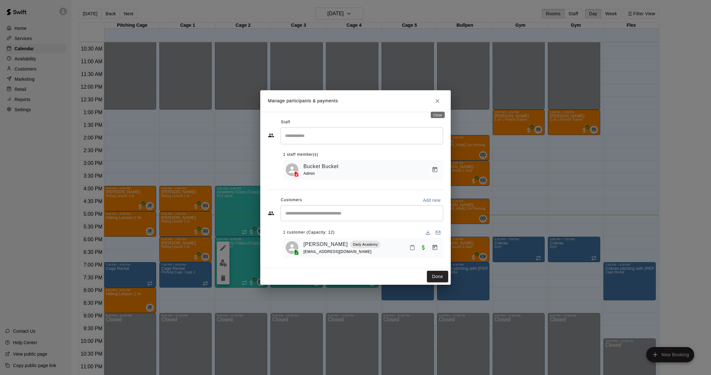
click at [439, 104] on icon "Close" at bounding box center [437, 101] width 6 height 6
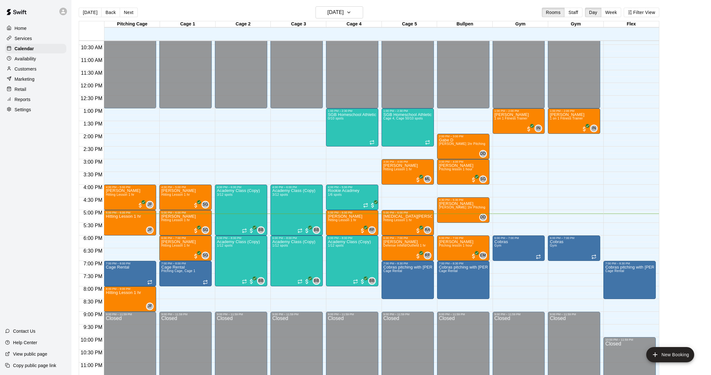
scroll to position [0, 0]
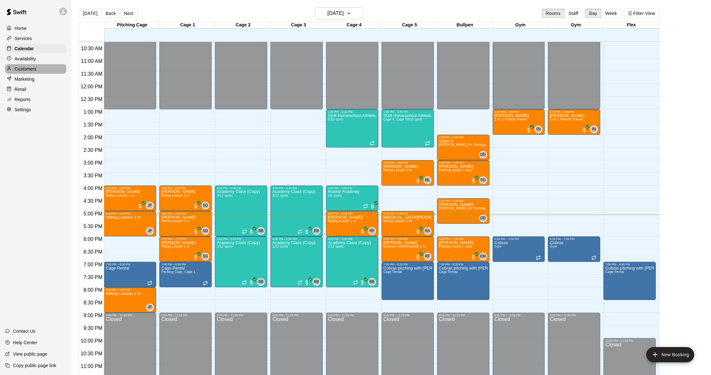
click at [25, 69] on p "Customers" at bounding box center [26, 69] width 22 height 6
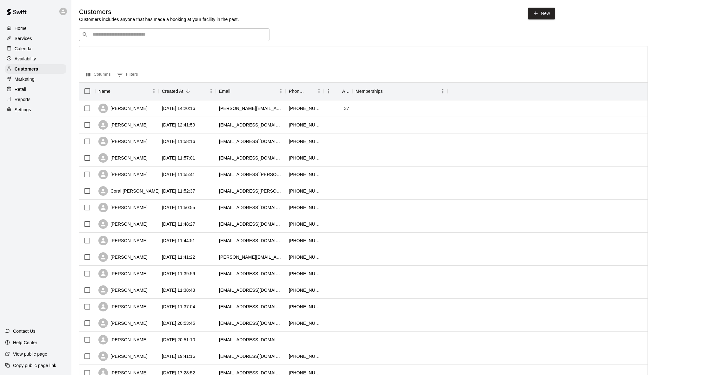
click at [142, 38] on div "​ ​" at bounding box center [174, 34] width 190 height 13
type input "******"
click at [135, 50] on div "[PERSON_NAME]" at bounding box center [131, 47] width 68 height 7
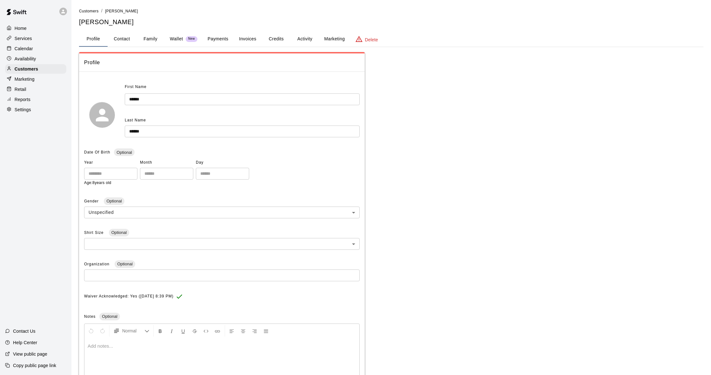
click at [301, 40] on button "Activity" at bounding box center [305, 38] width 29 height 15
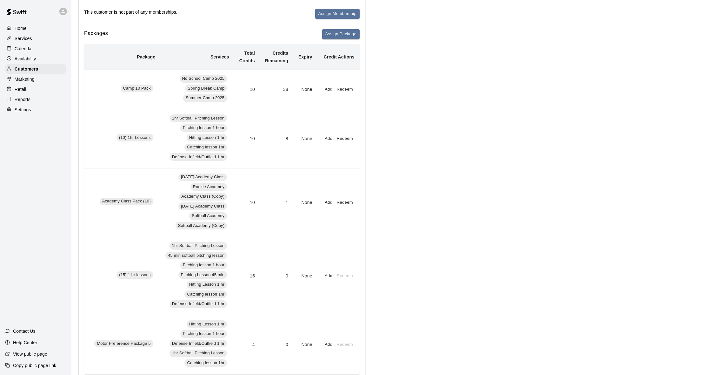
scroll to position [0, 27]
click at [331, 201] on button "Add" at bounding box center [329, 202] width 13 height 10
click at [335, 226] on input "text" at bounding box center [343, 227] width 32 height 12
click at [268, 220] on div at bounding box center [355, 187] width 711 height 375
click at [46, 48] on div "Calendar" at bounding box center [35, 49] width 61 height 10
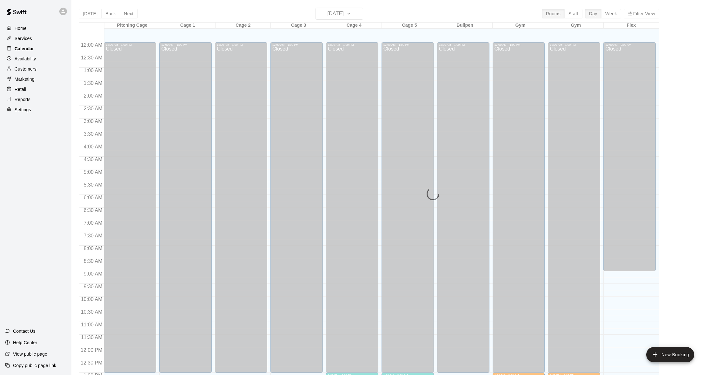
scroll to position [251, 0]
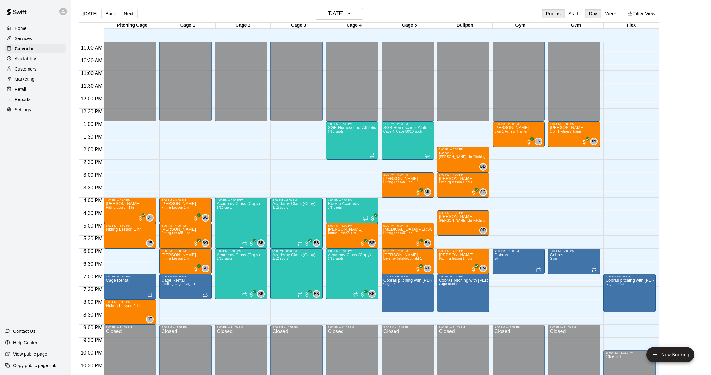
click at [221, 222] on img "edit" at bounding box center [223, 223] width 7 height 7
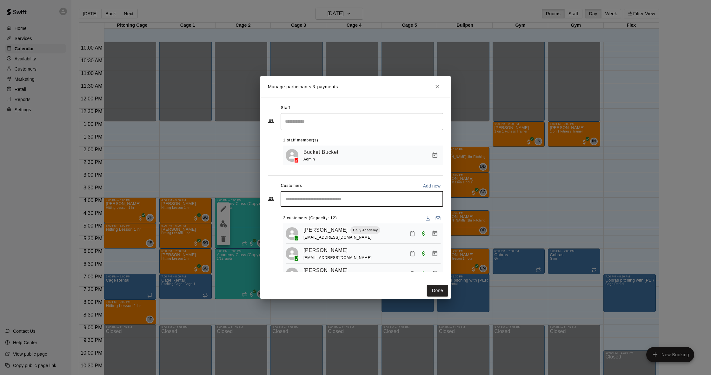
click at [329, 196] on input "Start typing to search customers..." at bounding box center [362, 199] width 157 height 6
type input "******"
click at [340, 212] on div "[PERSON_NAME]" at bounding box center [332, 213] width 68 height 7
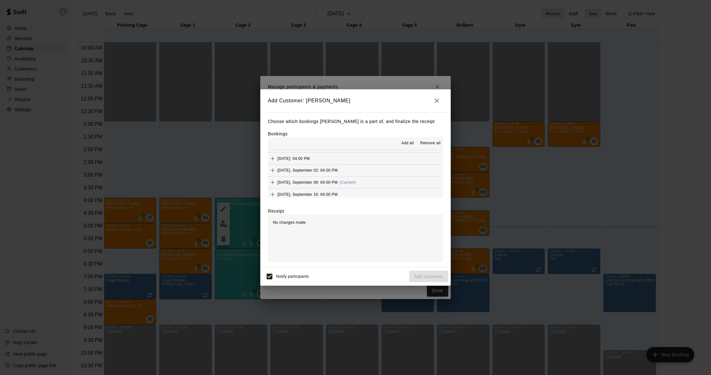
scroll to position [387, 0]
click at [374, 182] on button "[DATE], September 09: 04:00 PM (Current)" at bounding box center [355, 188] width 175 height 12
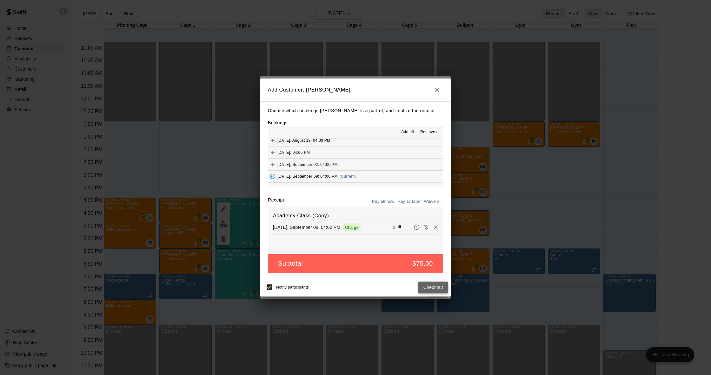
click at [437, 286] on button "Checkout" at bounding box center [433, 287] width 30 height 12
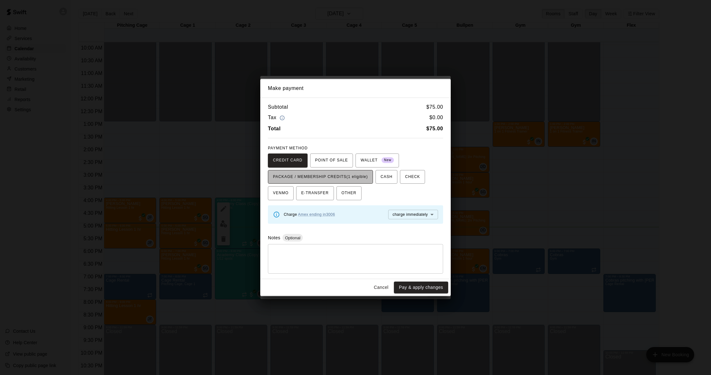
click at [360, 172] on span "PACKAGE / MEMBERSHIP CREDITS (1 eligible)" at bounding box center [320, 177] width 95 height 10
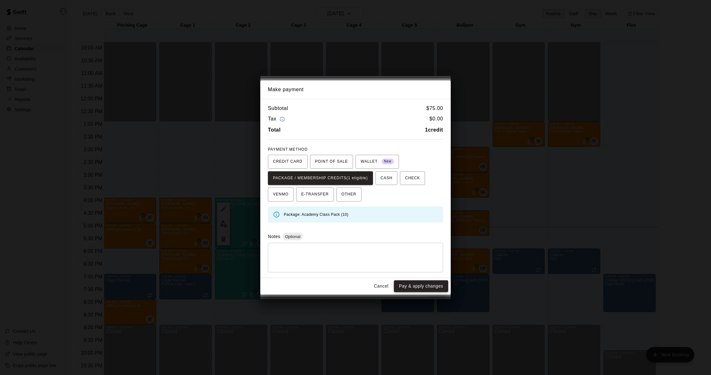
click at [427, 284] on button "Pay & apply changes" at bounding box center [421, 286] width 54 height 12
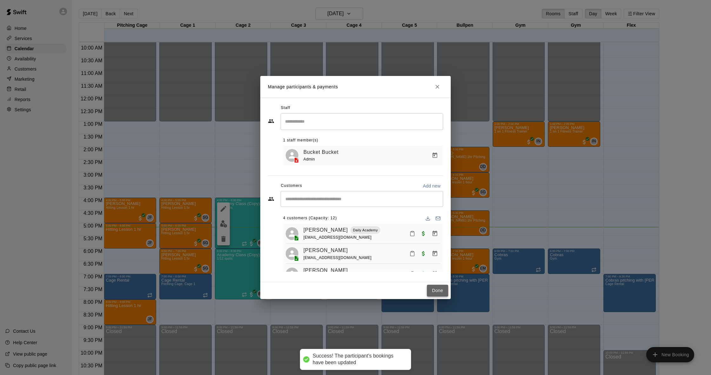
click at [441, 290] on button "Done" at bounding box center [437, 290] width 21 height 12
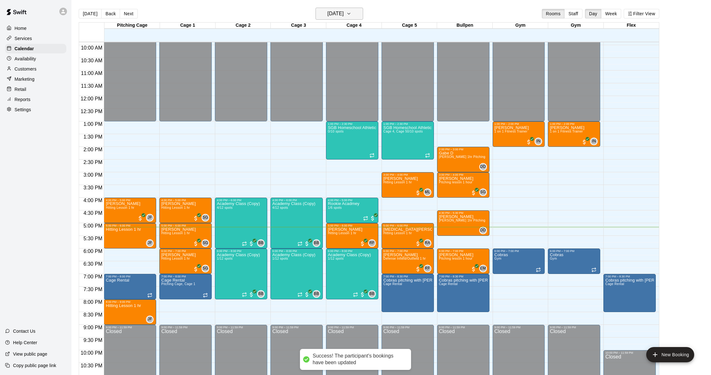
click at [334, 12] on h6 "[DATE]" at bounding box center [336, 13] width 16 height 9
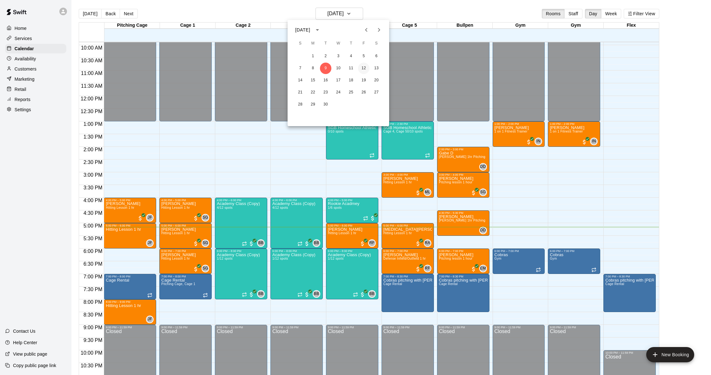
click at [363, 69] on button "12" at bounding box center [363, 68] width 11 height 11
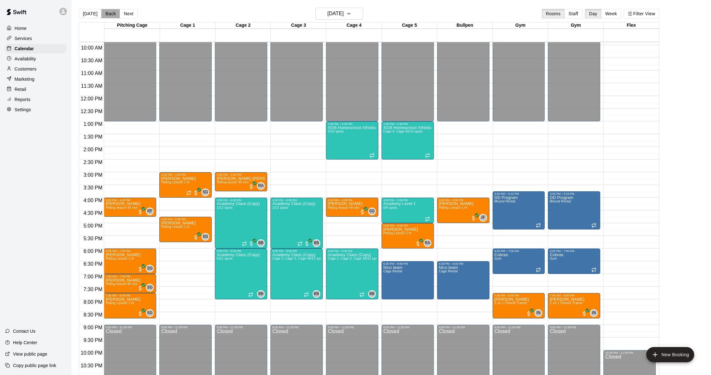
click at [108, 13] on button "Back" at bounding box center [110, 14] width 19 height 10
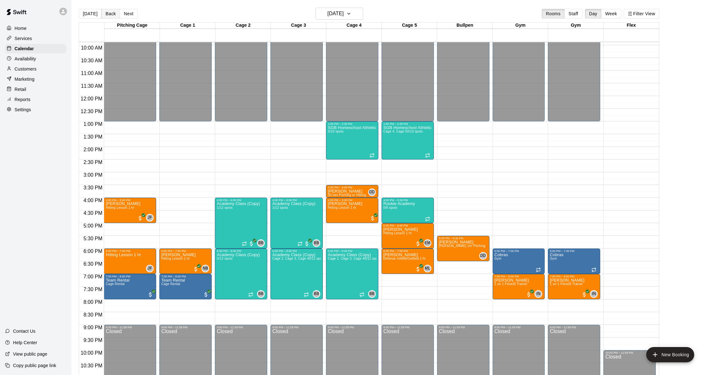
scroll to position [0, 0]
click at [107, 14] on button "Back" at bounding box center [110, 14] width 19 height 10
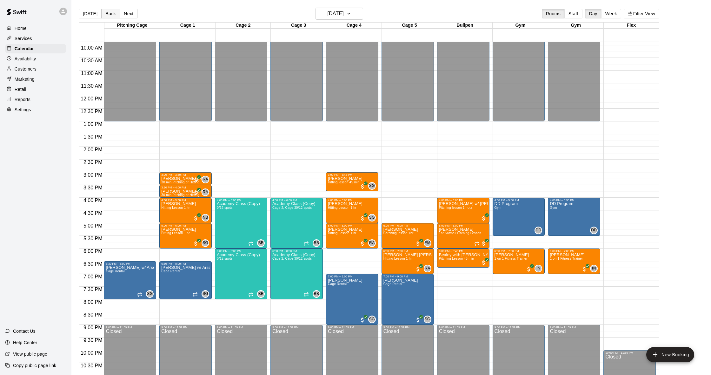
click at [107, 14] on button "Back" at bounding box center [110, 14] width 19 height 10
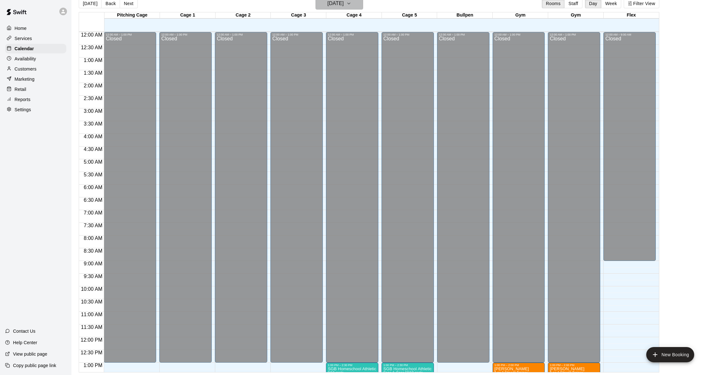
click at [355, 6] on button "[DATE]" at bounding box center [340, 3] width 48 height 12
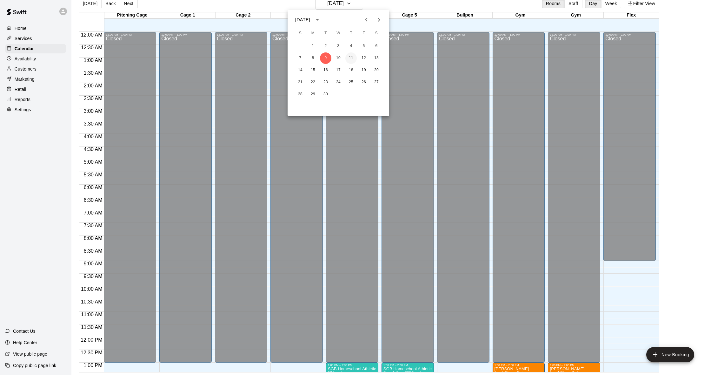
click at [348, 58] on button "11" at bounding box center [350, 57] width 11 height 11
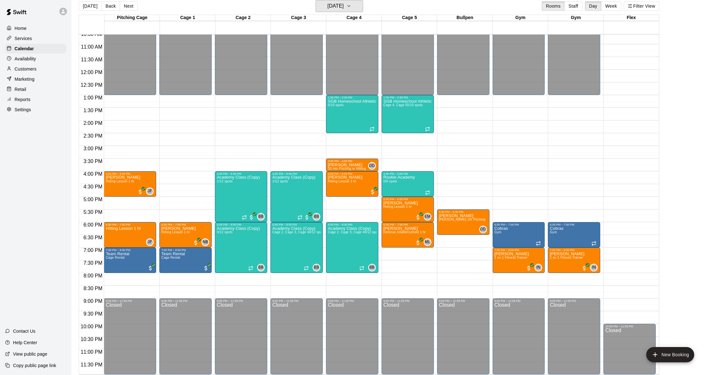
scroll to position [270, 0]
drag, startPoint x: 291, startPoint y: 275, endPoint x: 291, endPoint y: 292, distance: 16.8
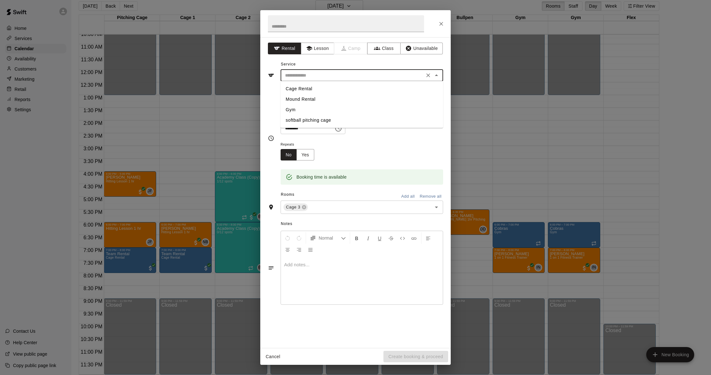
click at [324, 75] on input "text" at bounding box center [353, 75] width 140 height 8
click at [318, 87] on li "Cage Rental" at bounding box center [362, 89] width 163 height 10
type input "**********"
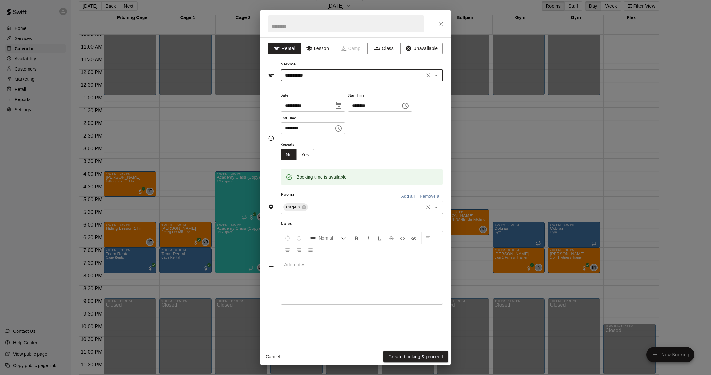
click at [331, 203] on input "text" at bounding box center [366, 207] width 114 height 8
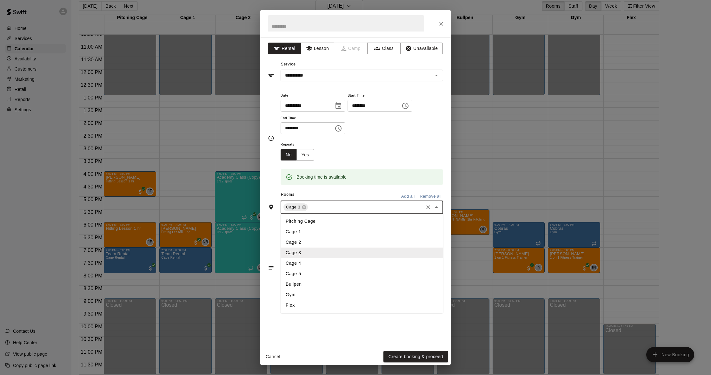
click at [306, 258] on li "Cage 4" at bounding box center [362, 263] width 163 height 10
click at [316, 31] on input "text" at bounding box center [346, 23] width 156 height 17
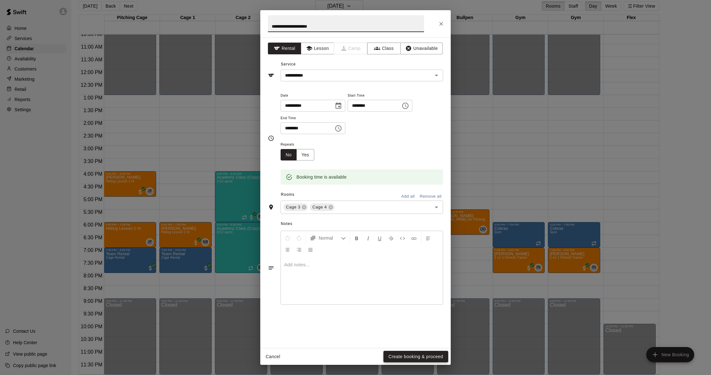
type input "**********"
click at [417, 355] on button "Create booking & proceed" at bounding box center [416, 357] width 65 height 12
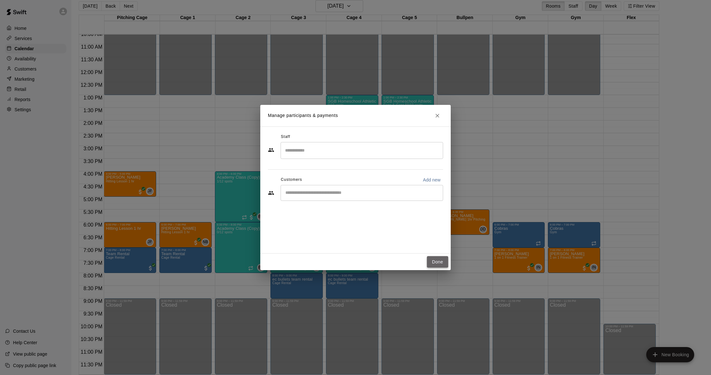
click at [435, 260] on button "Done" at bounding box center [437, 262] width 21 height 12
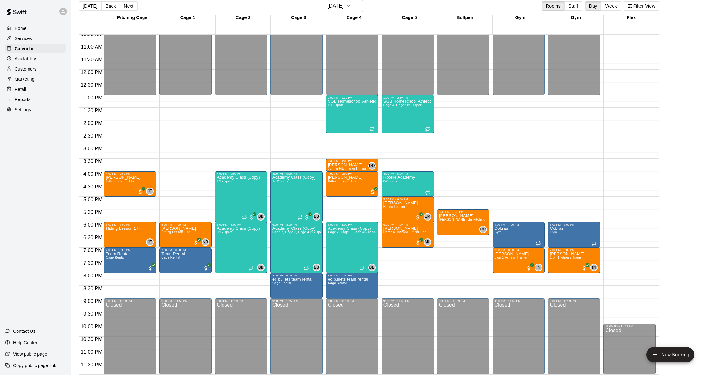
scroll to position [8, 0]
click at [30, 68] on p "Customers" at bounding box center [26, 69] width 22 height 6
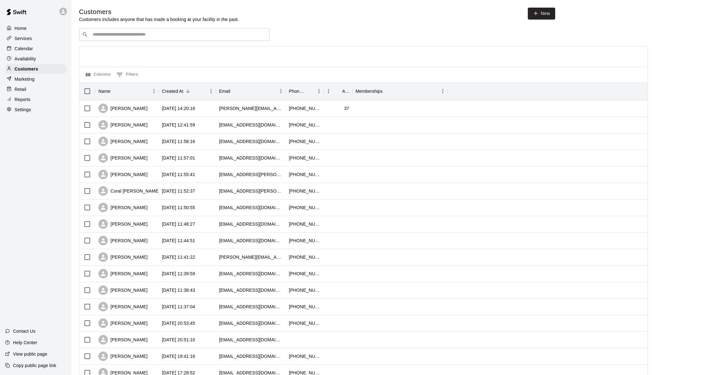
click at [114, 36] on input "Search customers by name or email" at bounding box center [179, 34] width 176 height 6
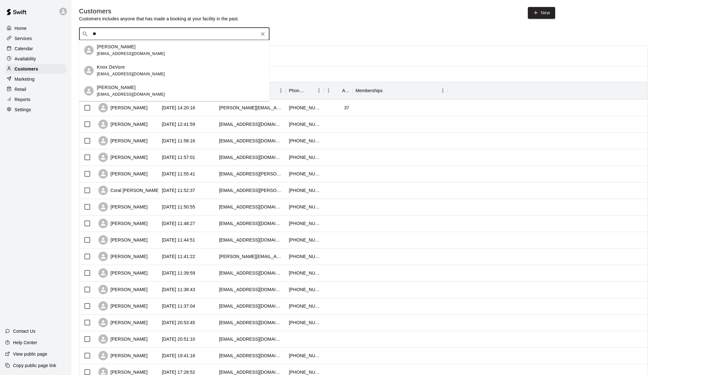
type input "*"
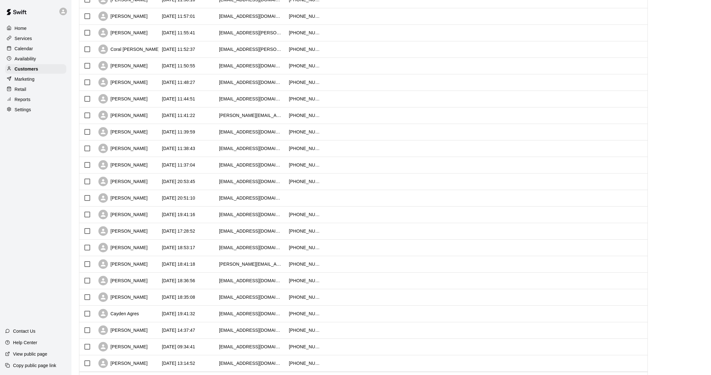
scroll to position [153, 0]
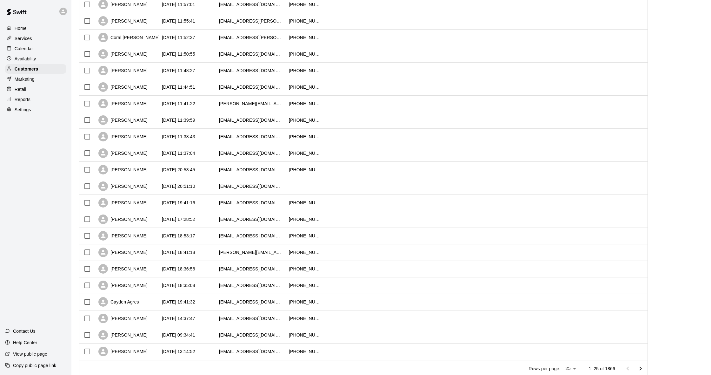
click at [49, 48] on div "Calendar" at bounding box center [35, 49] width 61 height 10
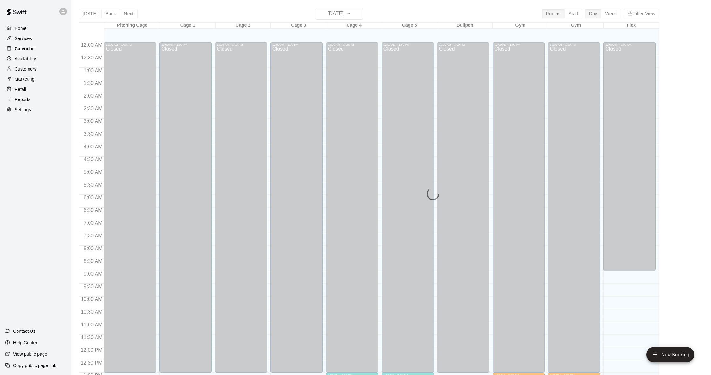
scroll to position [251, 0]
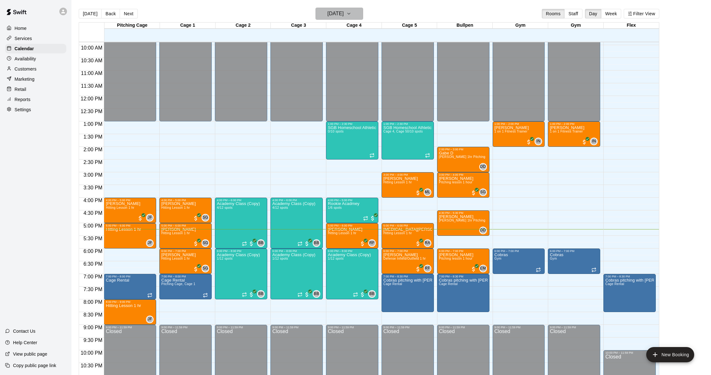
click at [343, 11] on h6 "[DATE]" at bounding box center [336, 13] width 16 height 9
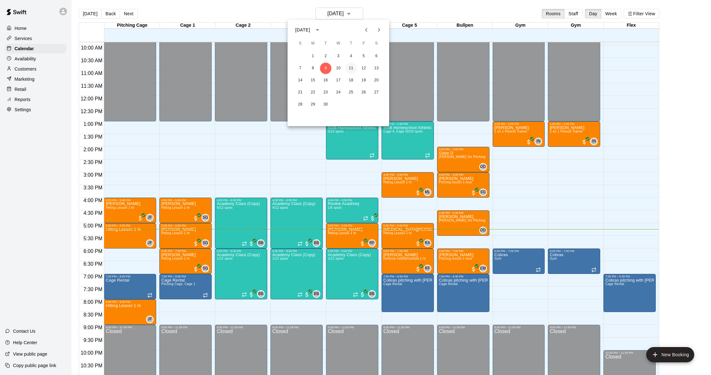
click at [351, 67] on button "11" at bounding box center [350, 68] width 11 height 11
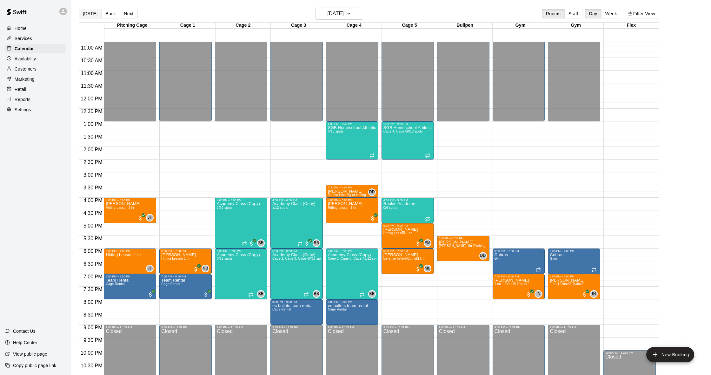
click at [84, 10] on button "[DATE]" at bounding box center [90, 14] width 23 height 10
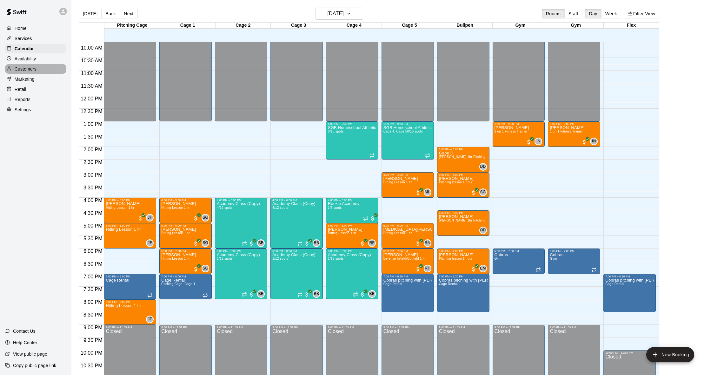
click at [31, 67] on p "Customers" at bounding box center [26, 69] width 22 height 6
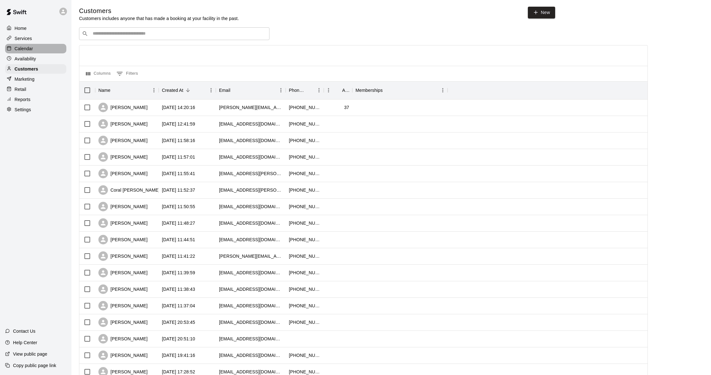
scroll to position [1, 0]
click at [34, 49] on div "Calendar" at bounding box center [35, 49] width 61 height 10
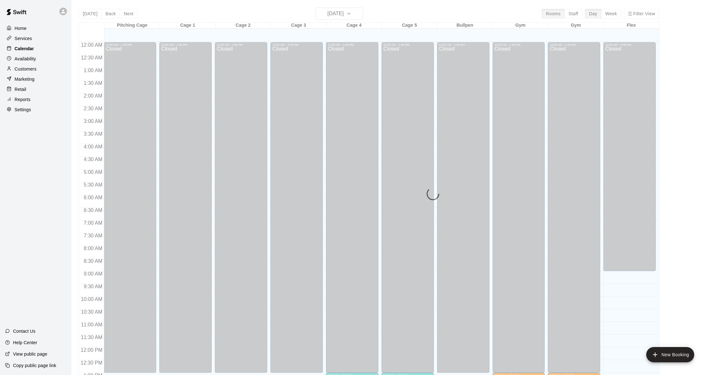
scroll to position [251, 0]
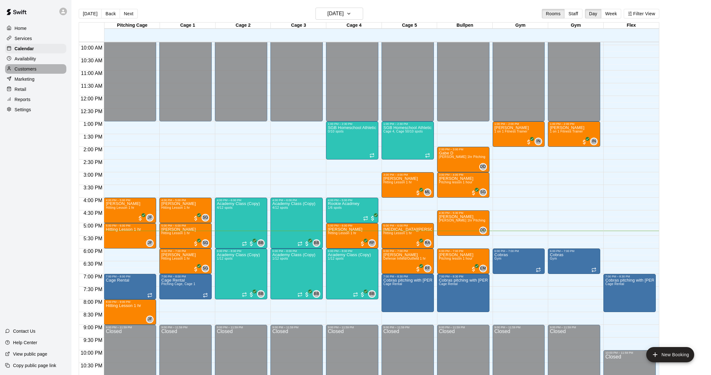
click at [30, 70] on p "Customers" at bounding box center [26, 69] width 22 height 6
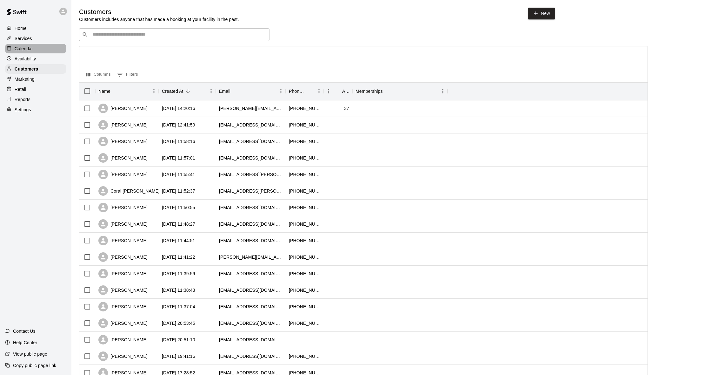
click at [30, 49] on p "Calendar" at bounding box center [24, 48] width 18 height 6
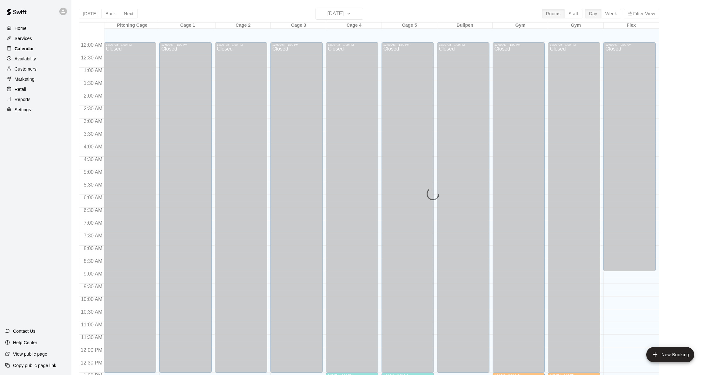
scroll to position [251, 0]
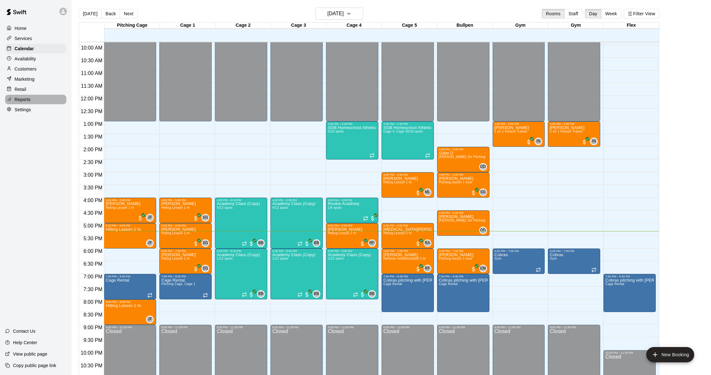
click at [35, 101] on div "Reports" at bounding box center [35, 100] width 61 height 10
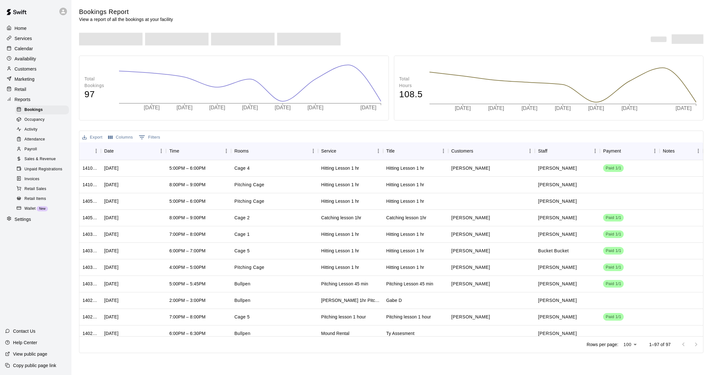
scroll to position [0, 0]
click at [34, 70] on p "Customers" at bounding box center [26, 69] width 22 height 6
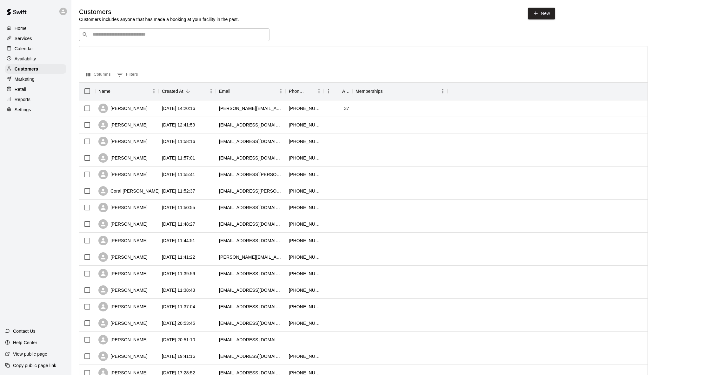
click at [29, 49] on p "Calendar" at bounding box center [24, 48] width 18 height 6
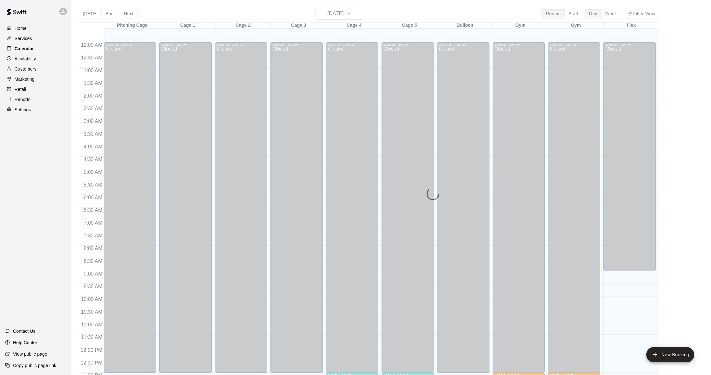
scroll to position [251, 0]
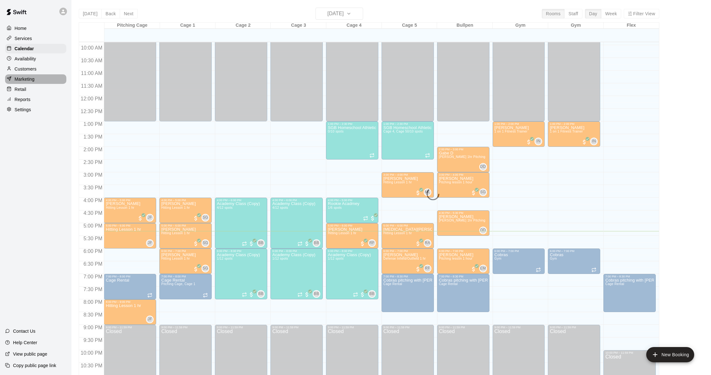
click at [29, 78] on p "Marketing" at bounding box center [25, 79] width 20 height 6
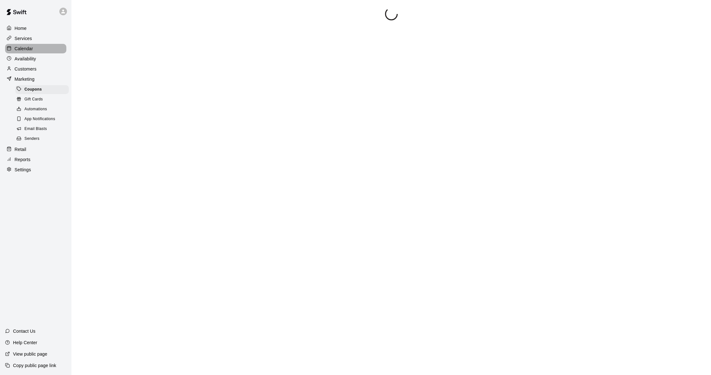
click at [26, 49] on p "Calendar" at bounding box center [24, 48] width 18 height 6
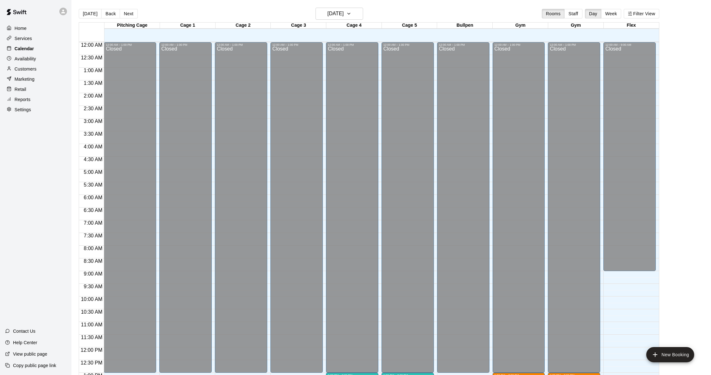
scroll to position [251, 0]
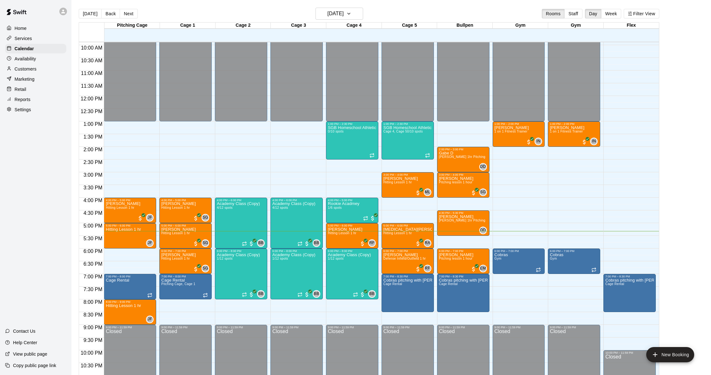
click at [30, 98] on p "Reports" at bounding box center [23, 99] width 16 height 6
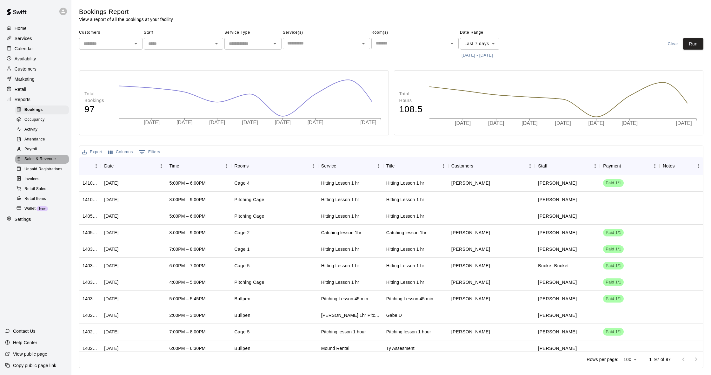
click at [43, 157] on span "Sales & Revenue" at bounding box center [39, 159] width 31 height 6
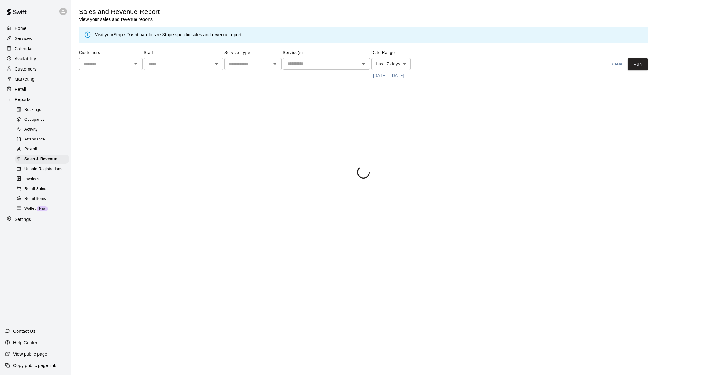
click at [398, 59] on body "Home Services Calendar Availability Customers Marketing Retail Reports Bookings…" at bounding box center [355, 90] width 711 height 181
click at [395, 140] on li "Custom" at bounding box center [390, 139] width 39 height 10
type input "******"
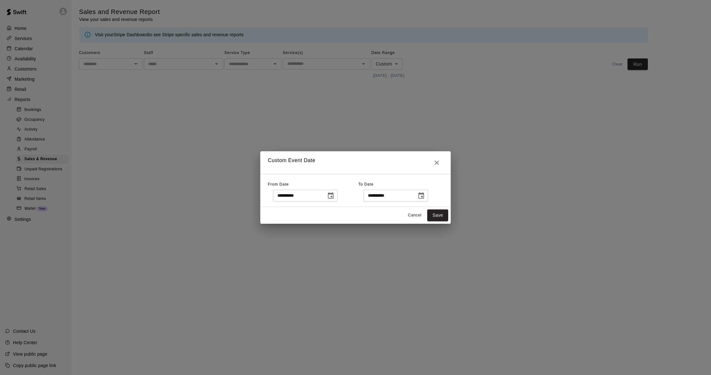
click at [334, 196] on icon "Choose date, selected date is Sep 2, 2025" at bounding box center [331, 195] width 6 height 6
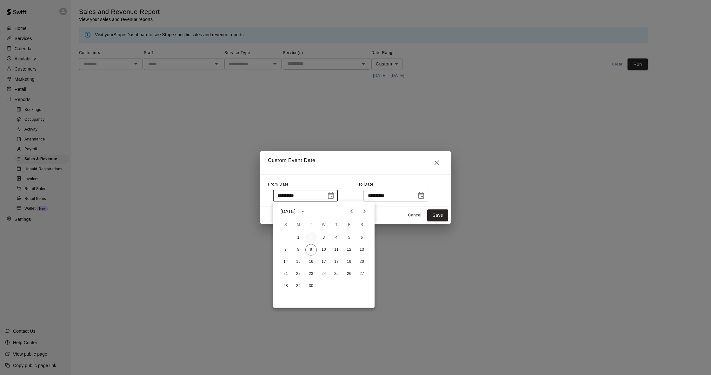
click at [310, 237] on button "2" at bounding box center [310, 237] width 11 height 11
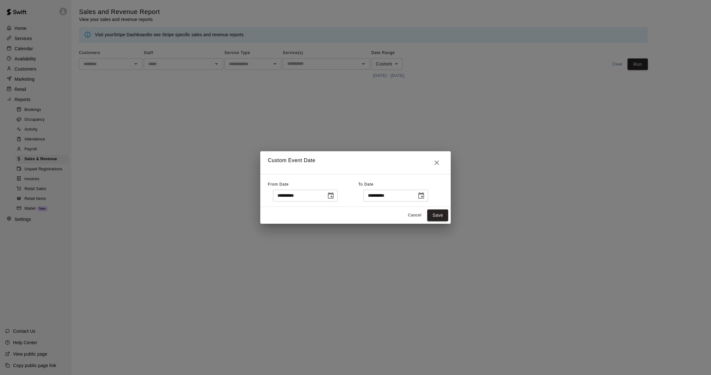
click at [425, 196] on icon "Choose date, selected date is Sep 9, 2025" at bounding box center [422, 196] width 8 height 8
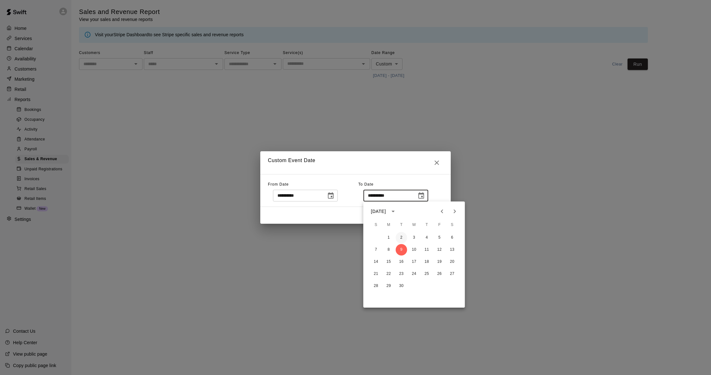
click at [401, 238] on button "2" at bounding box center [401, 237] width 11 height 11
type input "**********"
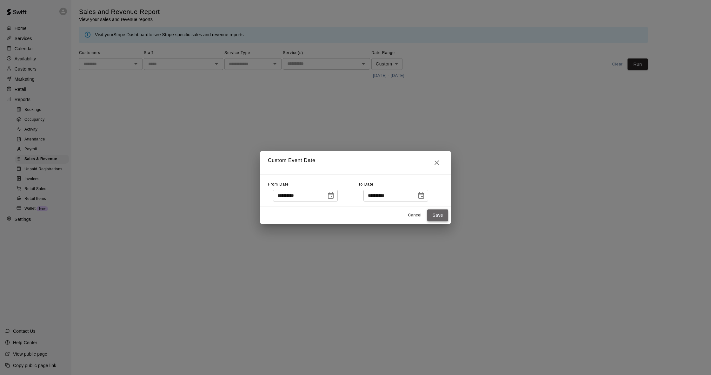
click at [434, 212] on button "Save" at bounding box center [437, 215] width 21 height 12
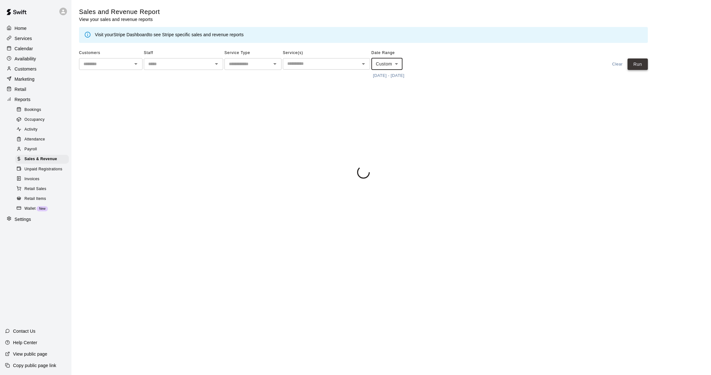
click at [634, 64] on button "Run" at bounding box center [638, 64] width 20 height 12
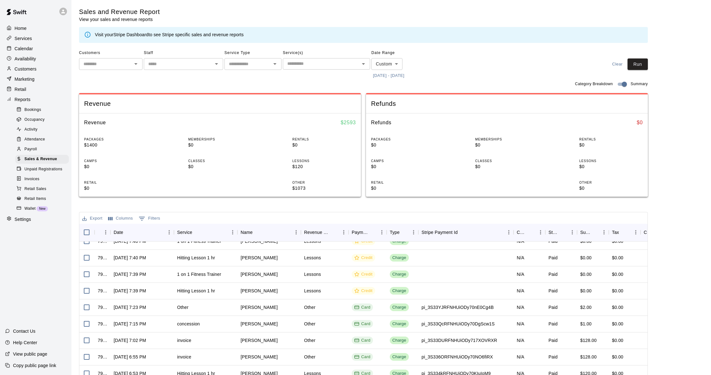
scroll to position [91, 1]
click at [18, 47] on p "Calendar" at bounding box center [24, 48] width 18 height 6
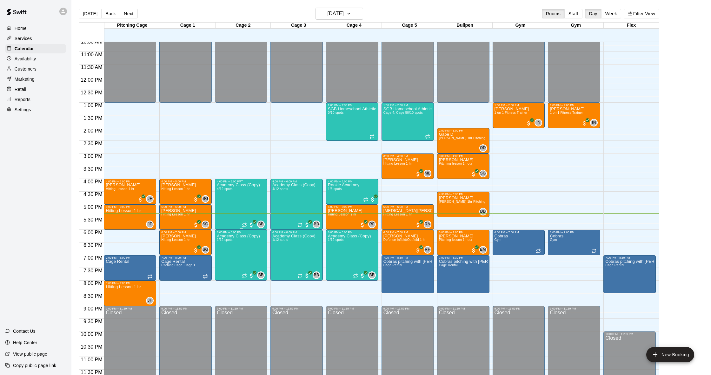
scroll to position [270, 0]
